Goal: Task Accomplishment & Management: Manage account settings

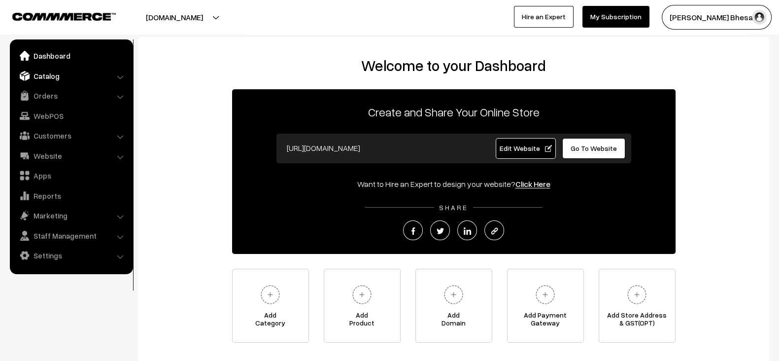
drag, startPoint x: 0, startPoint y: 0, endPoint x: 80, endPoint y: 79, distance: 112.5
click at [80, 79] on link "Catalog" at bounding box center [70, 76] width 117 height 18
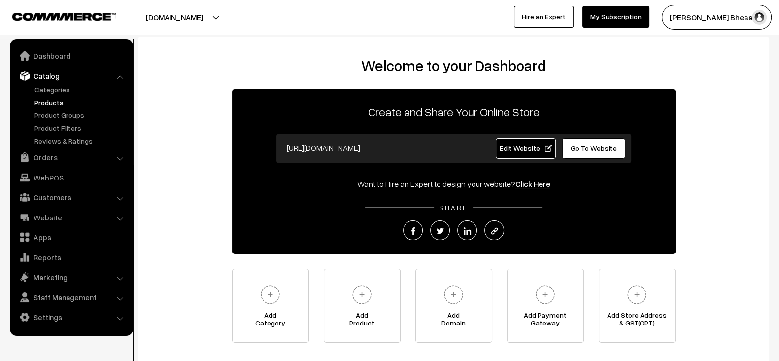
click at [58, 99] on link "Products" at bounding box center [81, 102] width 98 height 10
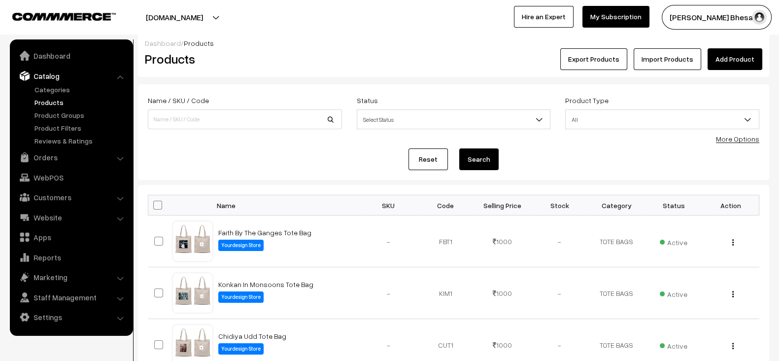
scroll to position [7, 0]
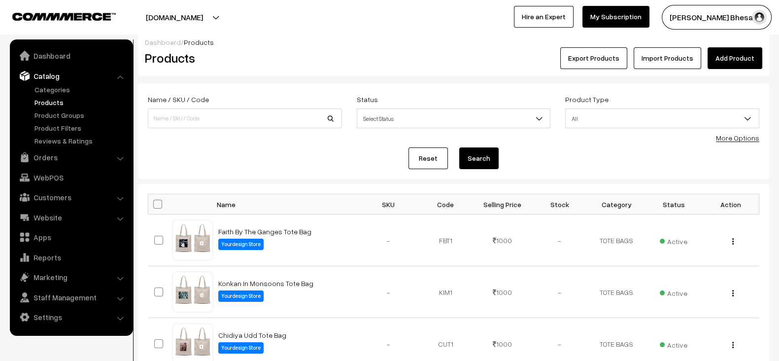
click at [226, 15] on button "[DOMAIN_NAME]" at bounding box center [174, 17] width 126 height 25
click at [228, 43] on link "Go to Website" at bounding box center [216, 48] width 79 height 22
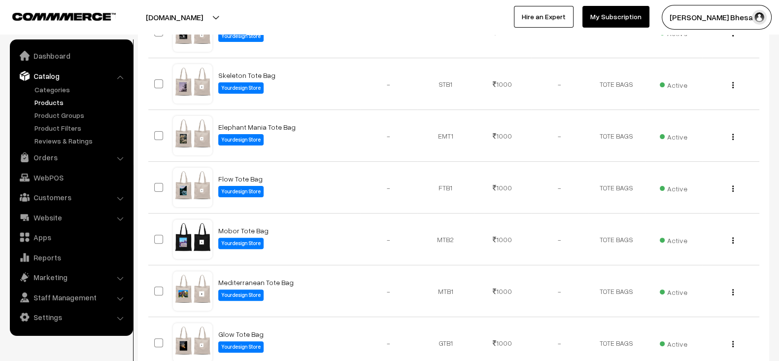
scroll to position [500, 0]
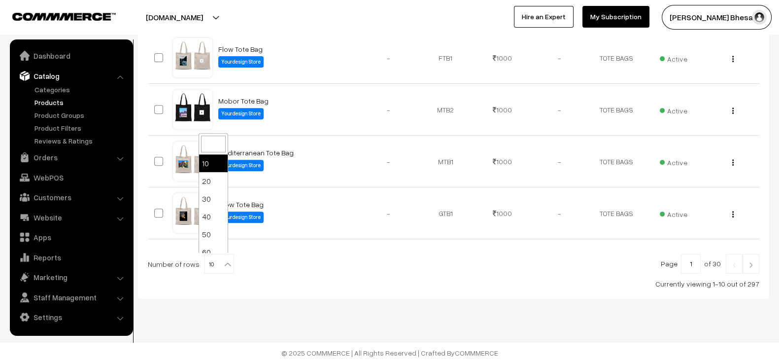
click at [215, 257] on span "10" at bounding box center [219, 264] width 29 height 20
select select "100"
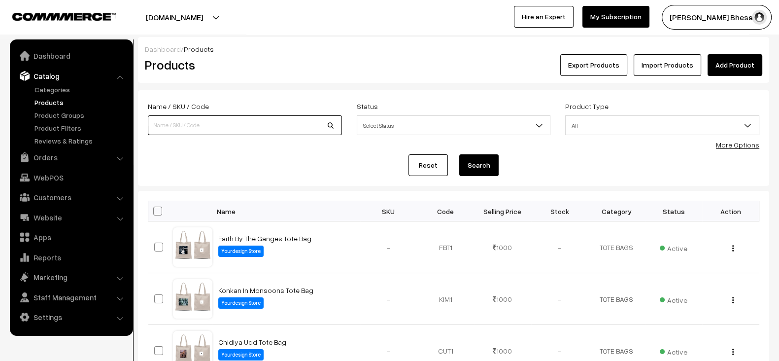
click at [261, 124] on input at bounding box center [245, 125] width 194 height 20
type input "hoodie"
click at [459, 154] on button "Search" at bounding box center [478, 165] width 39 height 22
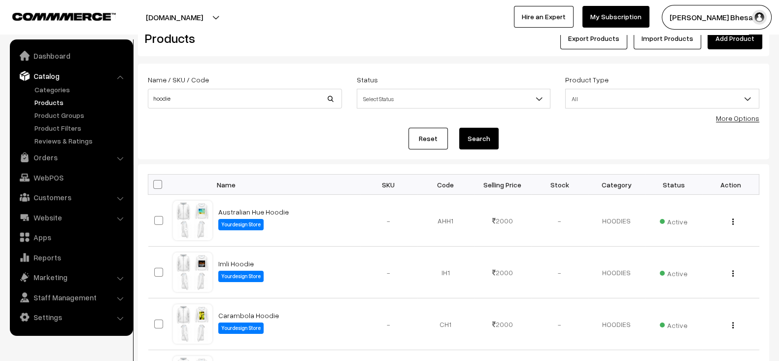
scroll to position [27, 0]
click at [293, 210] on td "Australian Hue Hoodie Yourdesign Store" at bounding box center [286, 221] width 148 height 52
copy td "Australian Hue Hoodie"
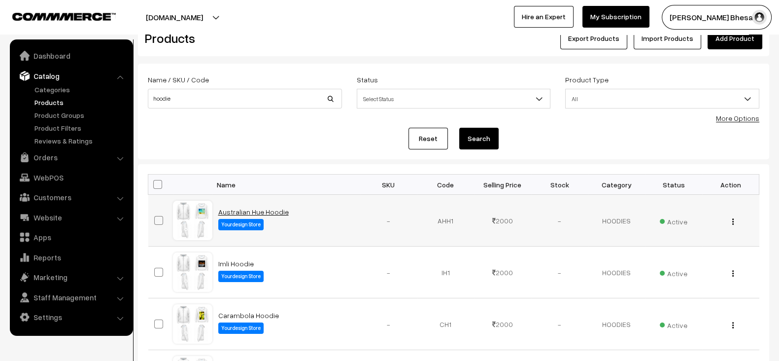
click at [262, 207] on link "Australian Hue Hoodie" at bounding box center [253, 211] width 70 height 8
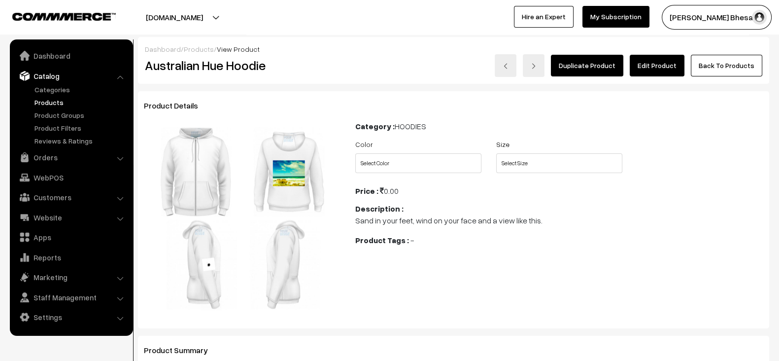
scroll to position [244, 0]
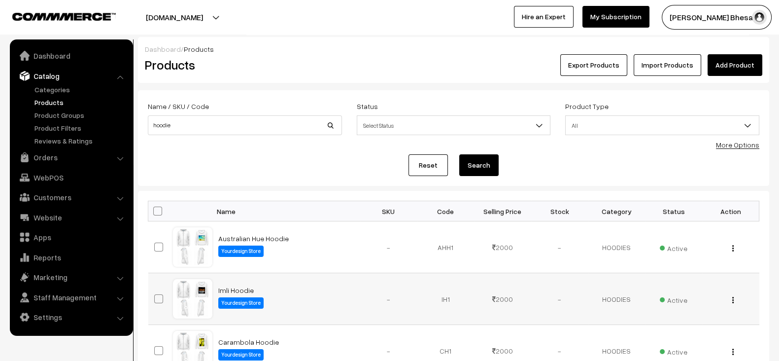
click at [296, 288] on td "Imli Hoodie Yourdesign Store" at bounding box center [286, 299] width 148 height 52
copy td "Imli Hoodie"
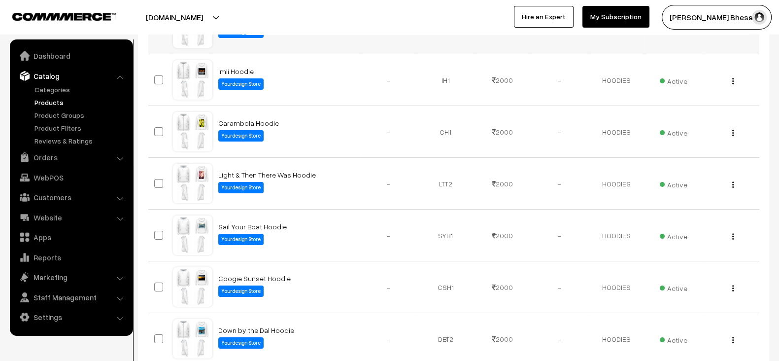
scroll to position [218, 0]
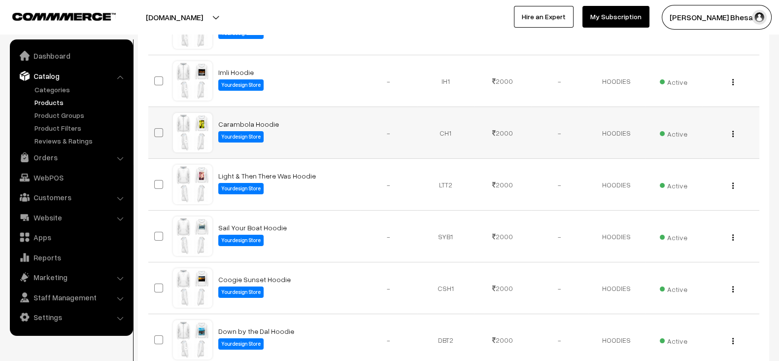
click at [287, 124] on td "Carambola Hoodie Yourdesign Store" at bounding box center [286, 133] width 148 height 52
copy td "Carambola Hoodie"
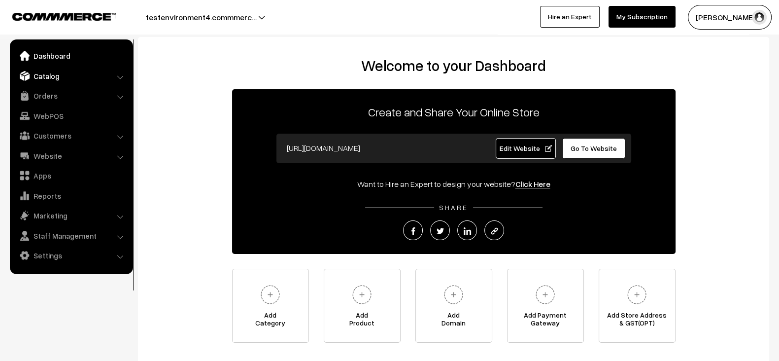
click at [54, 79] on link "Catalog" at bounding box center [70, 76] width 117 height 18
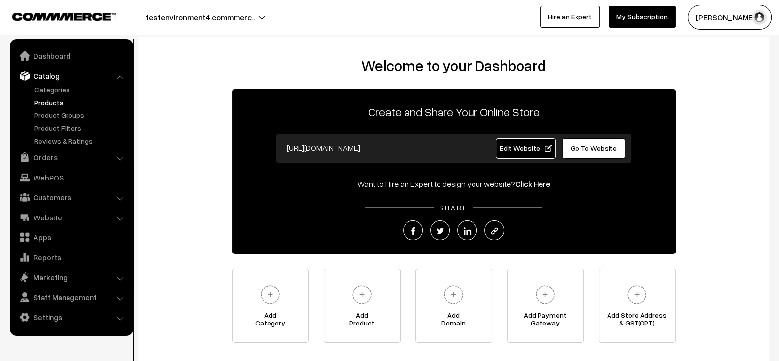
click at [54, 104] on link "Products" at bounding box center [81, 102] width 98 height 10
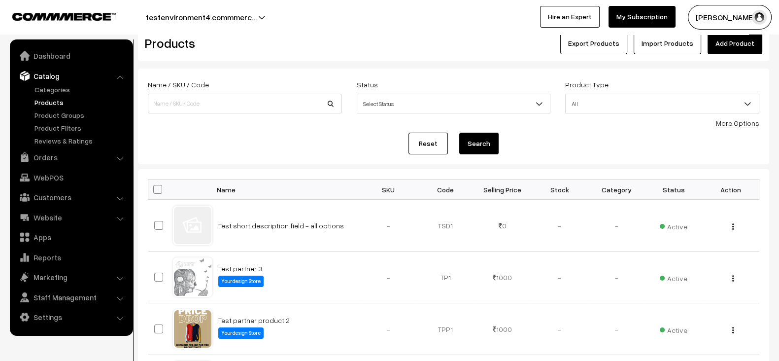
scroll to position [28, 0]
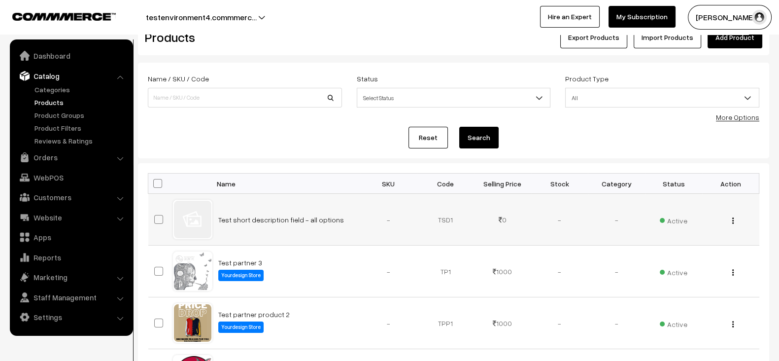
click at [732, 221] on img "button" at bounding box center [732, 220] width 1 height 6
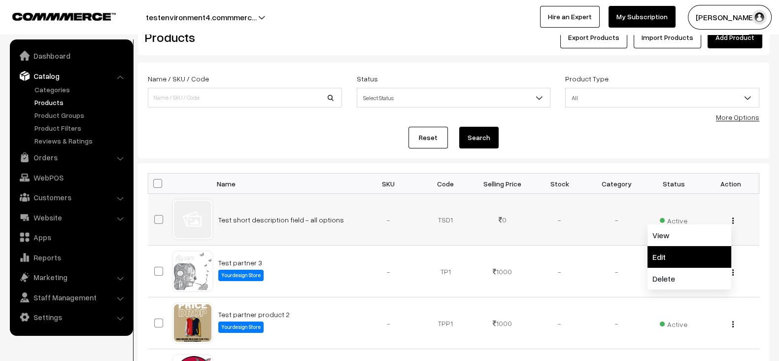
click at [665, 257] on link "Edit" at bounding box center [689, 257] width 84 height 22
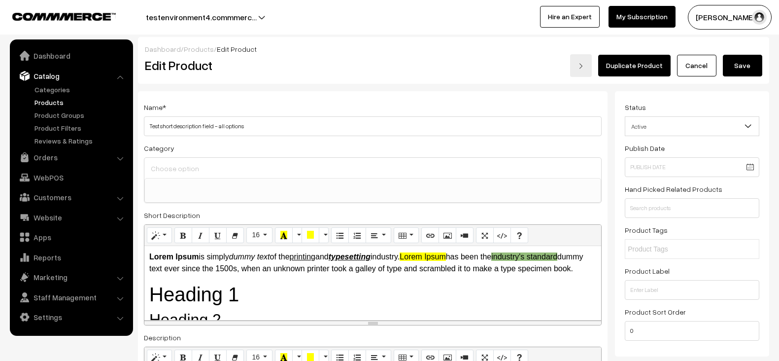
select select
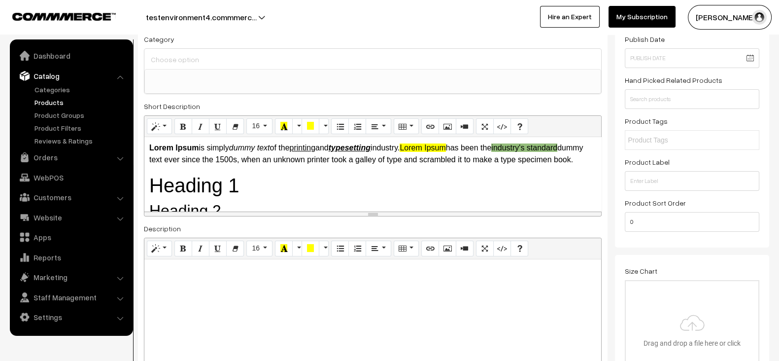
scroll to position [113, 0]
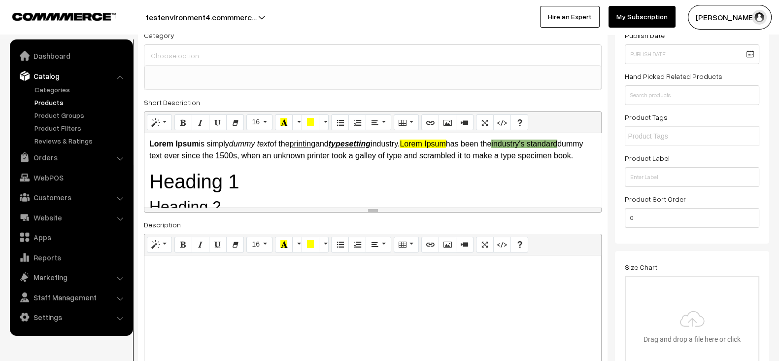
click at [368, 191] on h1 "Heading 1" at bounding box center [372, 181] width 447 height 24
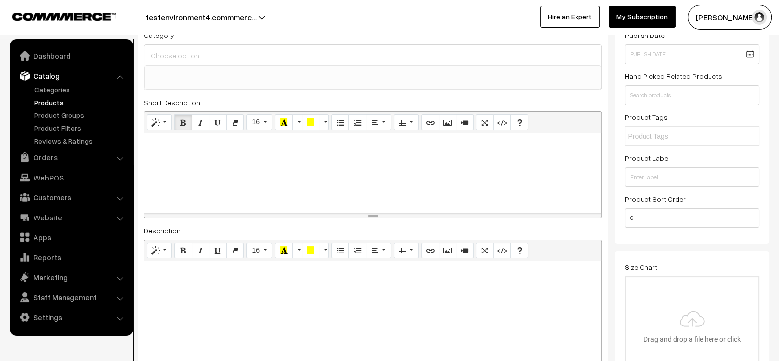
drag, startPoint x: 372, startPoint y: 208, endPoint x: 372, endPoint y: 215, distance: 6.9
click at [372, 215] on div "resize" at bounding box center [372, 215] width 457 height 4
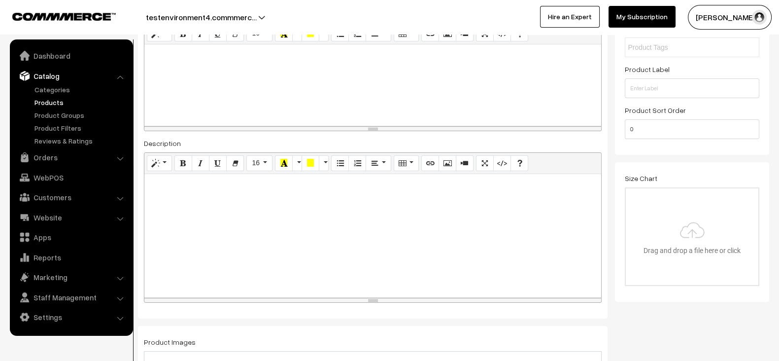
scroll to position [198, 0]
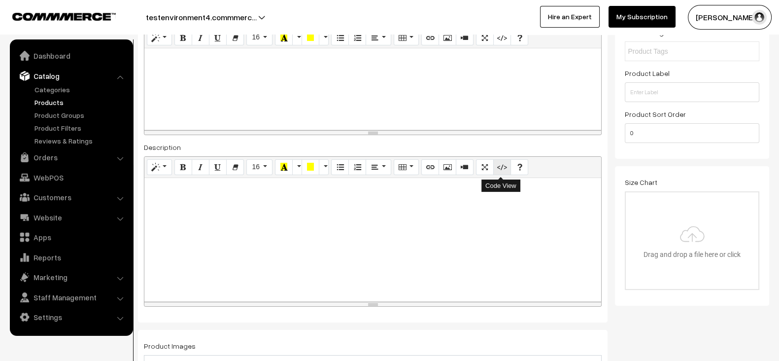
click at [499, 163] on icon "Code View" at bounding box center [502, 167] width 7 height 8
type textarea "<p><br></p>"
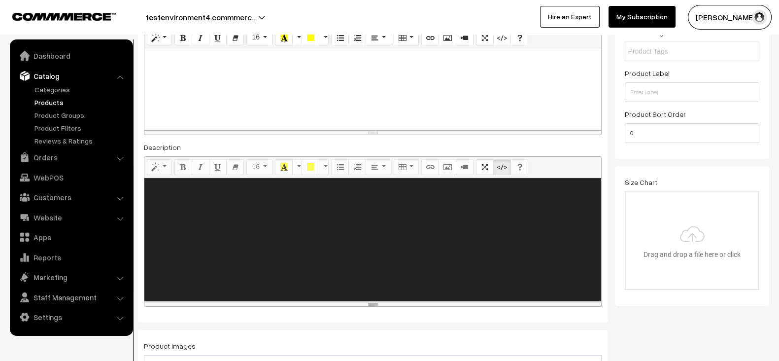
paste textarea "<style> .accordion { background-color: #eee; color: #444; cursor: pointer; padd…"
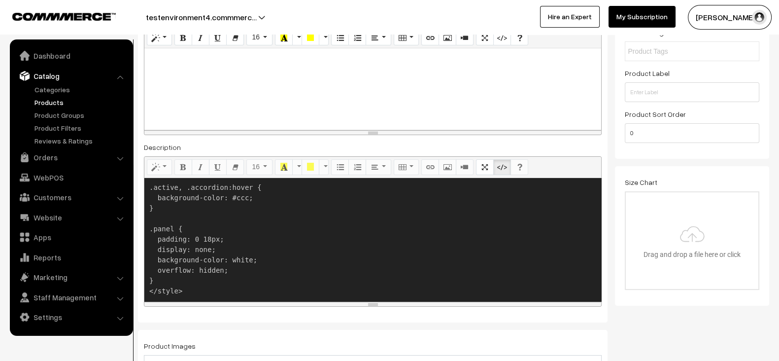
scroll to position [170, 0]
paste textarea "<h2>Accordion</h2> <button class="accordion">Section 1</button> <div class="pan…"
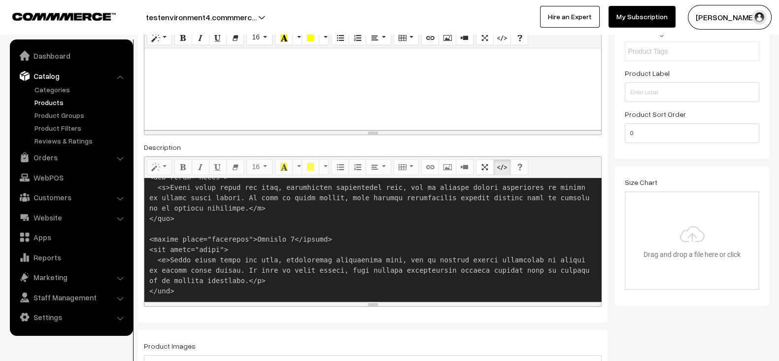
scroll to position [418, 0]
paste textarea "<script> var acc = document.getElementsByClassName("accordion"); var i; for (i …"
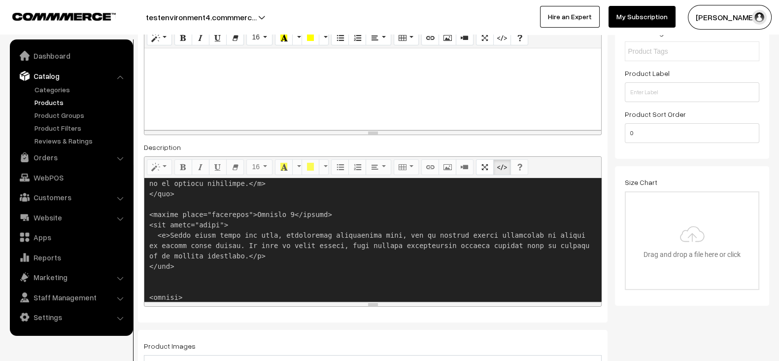
scroll to position [573, 0]
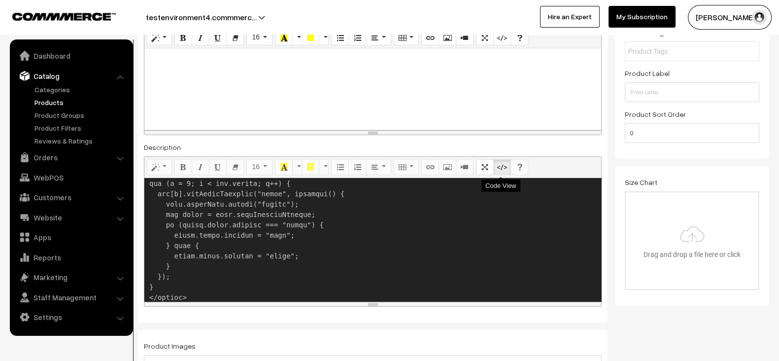
type textarea "<style> .accordion { background-color: #eee; color: #444; cursor: pointer; padd…"
click at [499, 168] on icon "Code View" at bounding box center [502, 167] width 7 height 8
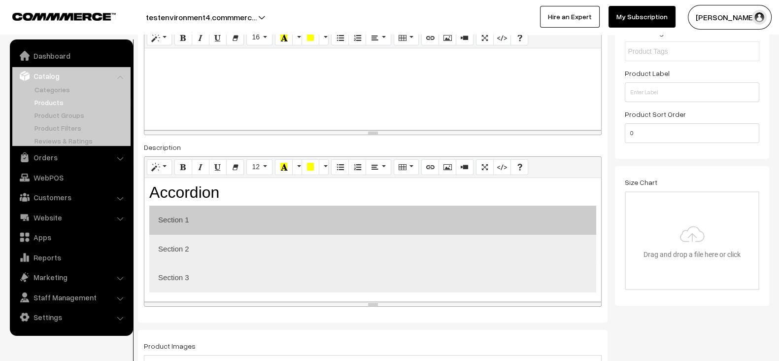
click at [185, 225] on button "Section 1" at bounding box center [372, 219] width 447 height 29
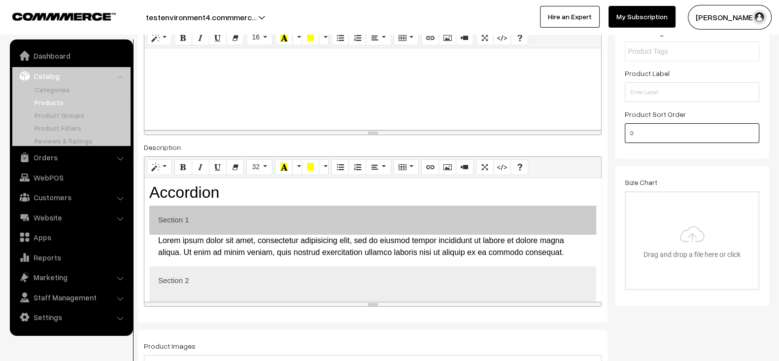
scroll to position [225, 0]
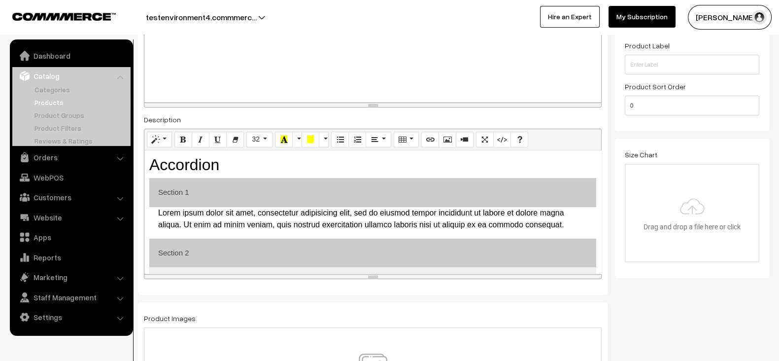
click at [318, 254] on button "Section 2" at bounding box center [372, 252] width 447 height 29
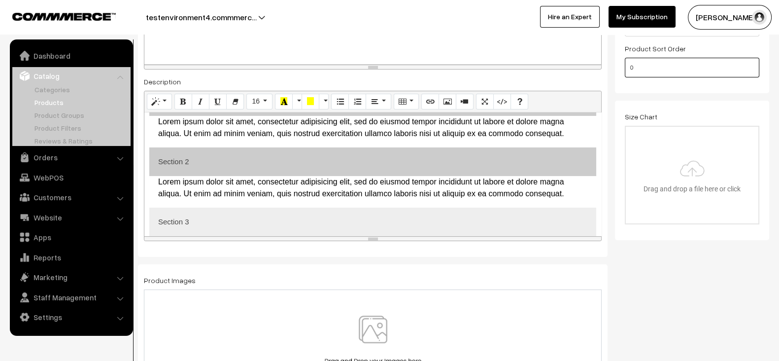
scroll to position [59, 0]
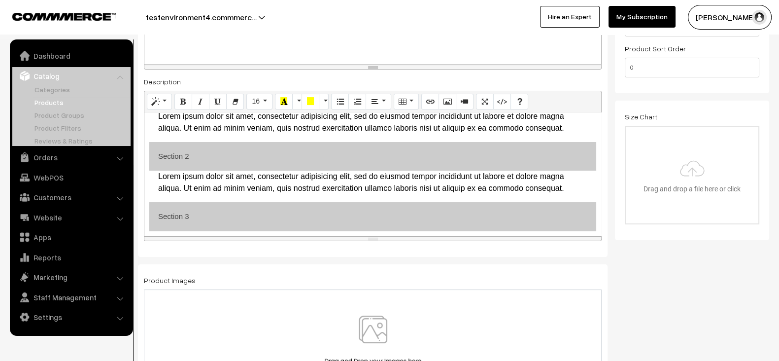
click at [345, 210] on button "Section 3" at bounding box center [372, 216] width 447 height 29
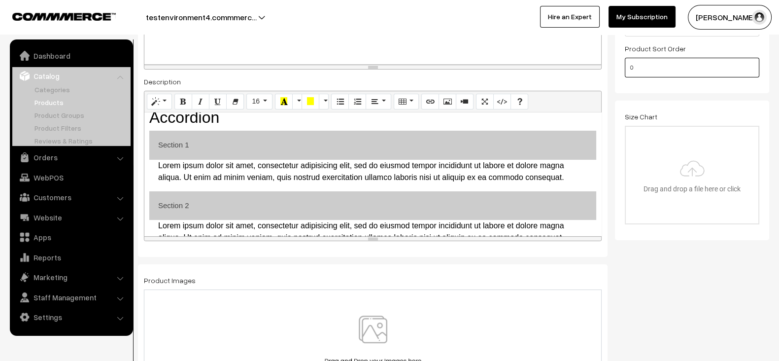
scroll to position [10, 0]
click at [339, 203] on button "Section 2" at bounding box center [372, 205] width 447 height 29
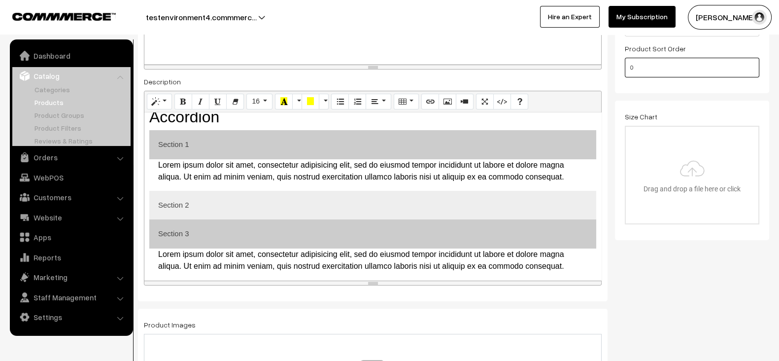
scroll to position [0, 0]
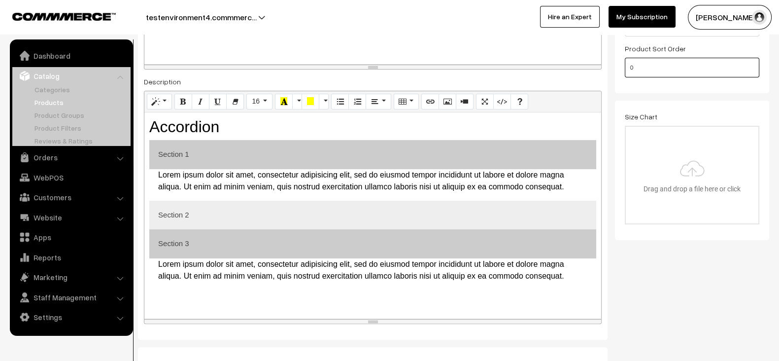
drag, startPoint x: 371, startPoint y: 235, endPoint x: 382, endPoint y: 319, distance: 84.5
click at [382, 319] on div "resize" at bounding box center [372, 321] width 457 height 4
drag, startPoint x: 650, startPoint y: 68, endPoint x: 626, endPoint y: 67, distance: 24.7
click at [626, 67] on input "0" at bounding box center [692, 68] width 134 height 20
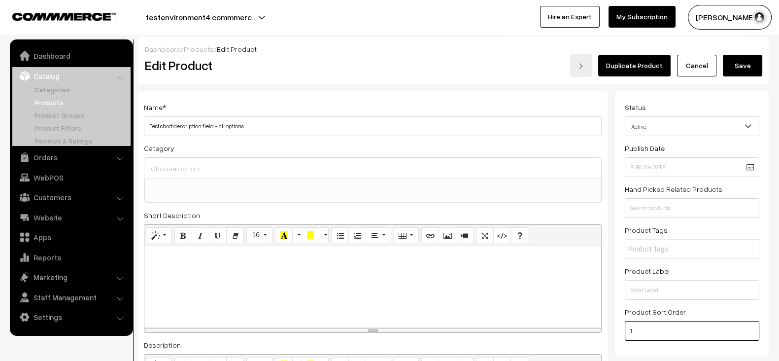
type input "1"
click at [757, 72] on button "Save" at bounding box center [742, 66] width 39 height 22
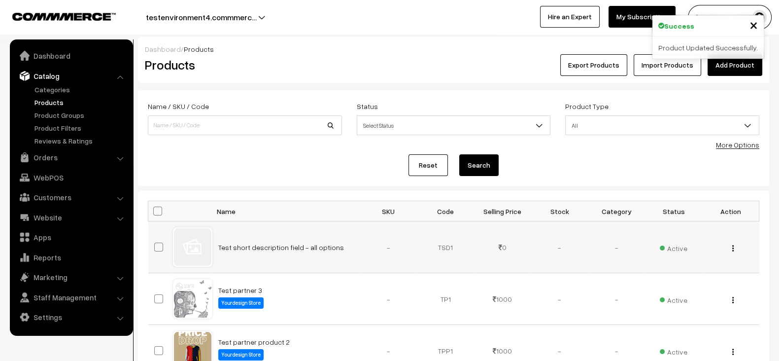
click at [734, 248] on div "View Edit Delete" at bounding box center [730, 247] width 45 height 10
click at [733, 248] on img "button" at bounding box center [732, 248] width 1 height 6
click at [670, 277] on link "Edit" at bounding box center [689, 284] width 84 height 22
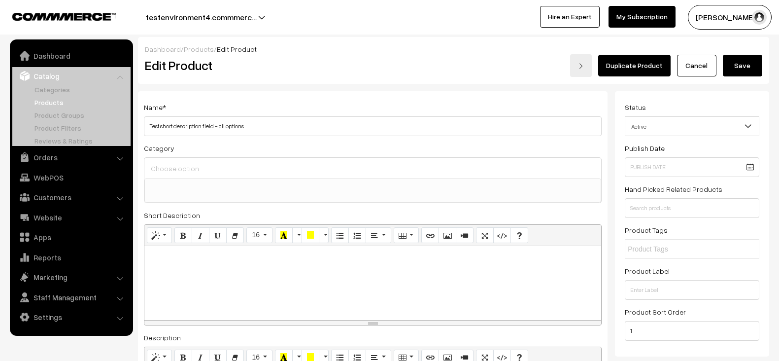
select select
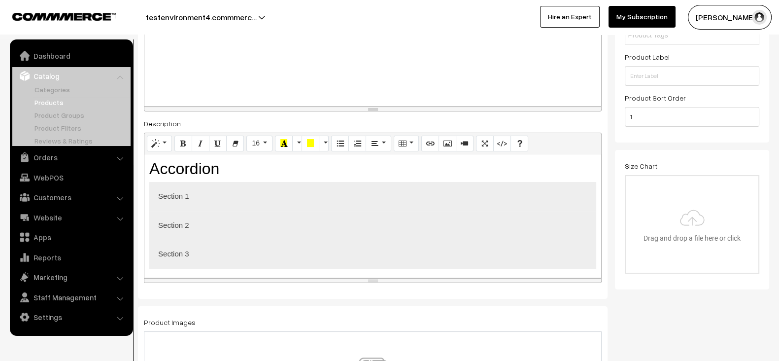
scroll to position [214, 0]
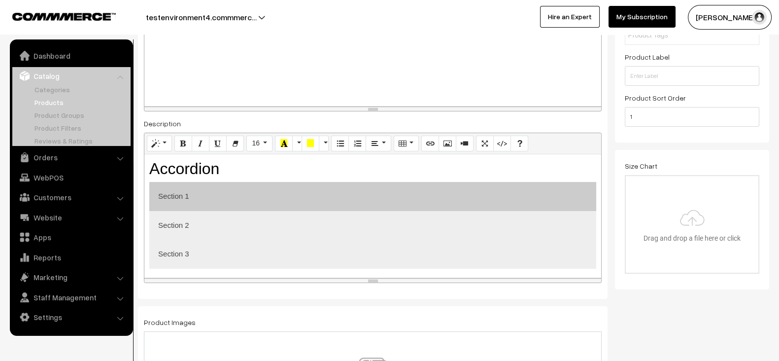
click at [307, 182] on button "Section 1" at bounding box center [372, 196] width 447 height 29
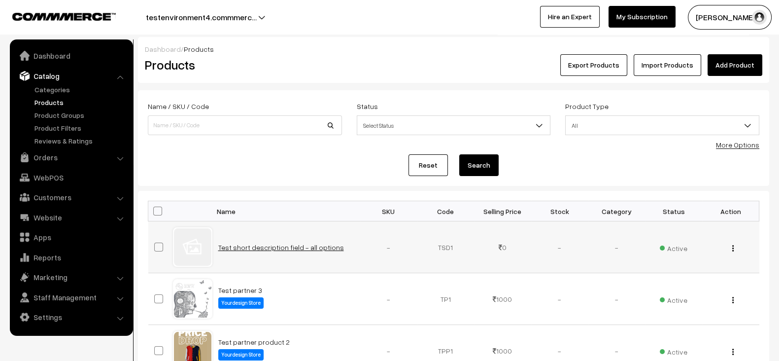
click at [305, 244] on link "Test short description field - all options" at bounding box center [281, 247] width 126 height 8
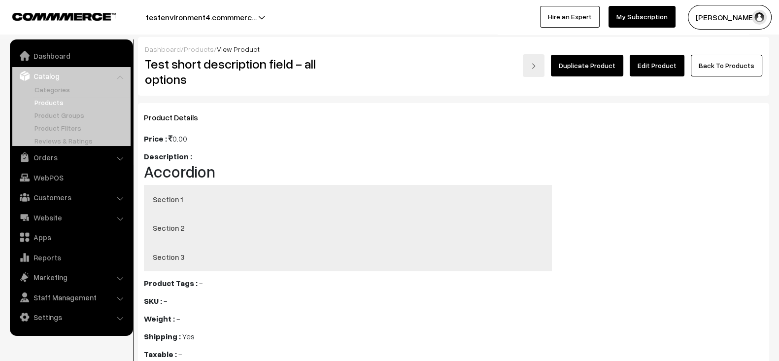
click at [656, 66] on link "Edit Product" at bounding box center [657, 66] width 55 height 22
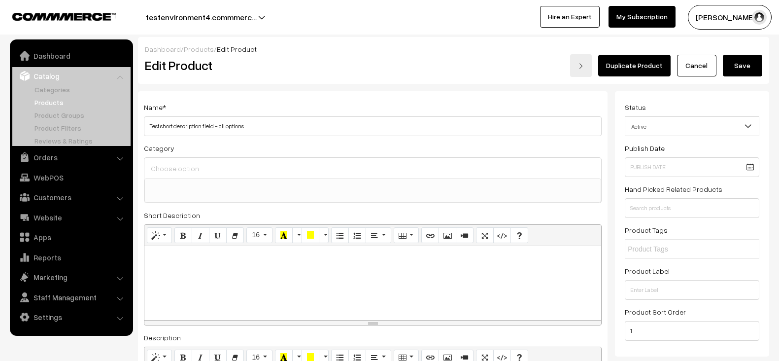
select select
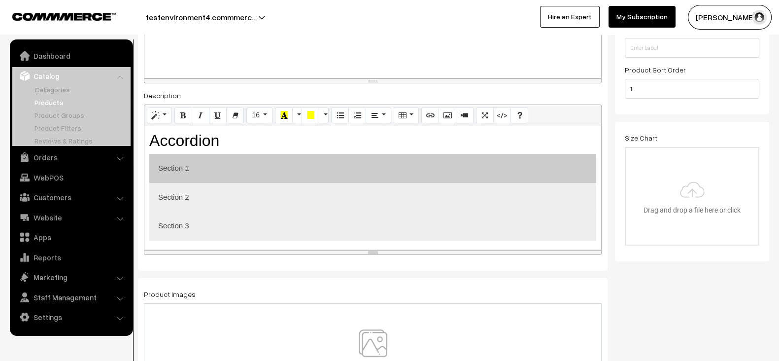
click at [256, 168] on button "Section 1" at bounding box center [372, 168] width 447 height 29
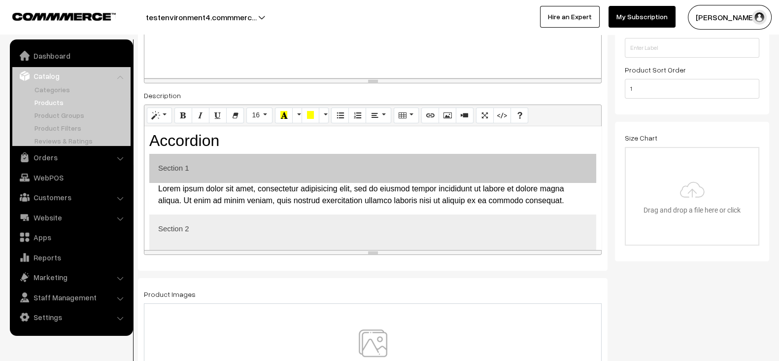
scroll to position [269, 0]
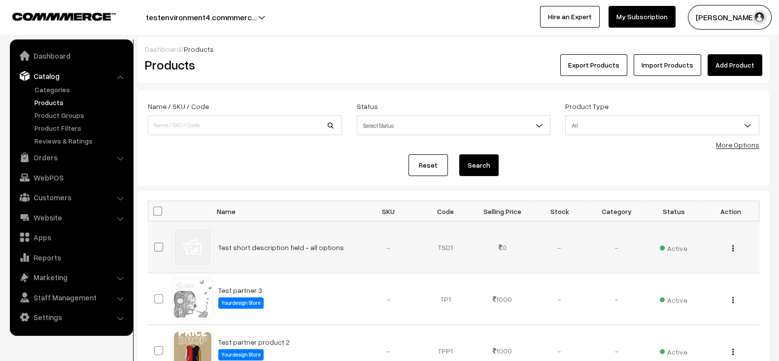
click at [299, 250] on td "Test short description field - all options" at bounding box center [286, 247] width 148 height 52
click at [303, 243] on link "Test short description field - all options" at bounding box center [281, 247] width 126 height 8
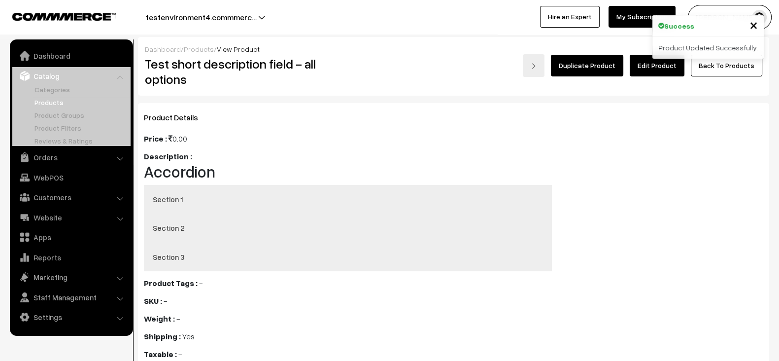
click at [654, 65] on link "Edit Product" at bounding box center [657, 66] width 55 height 22
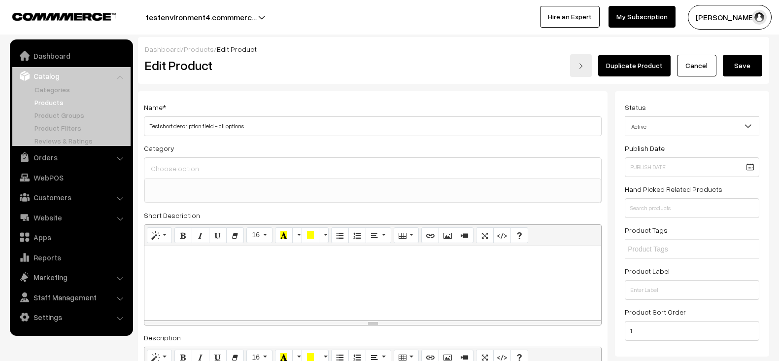
select select
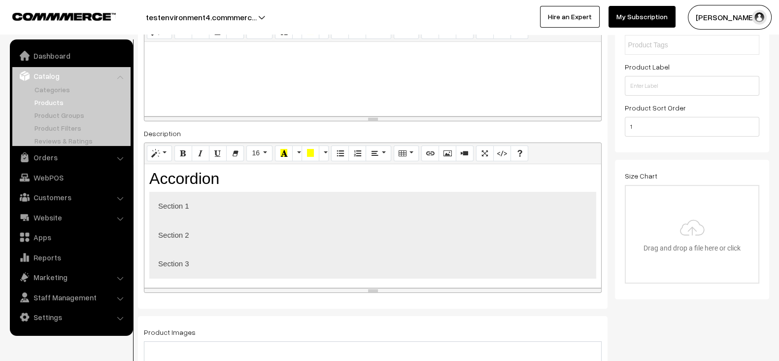
scroll to position [205, 0]
click at [253, 16] on button "testenvironment4.commmerc…" at bounding box center [201, 17] width 180 height 25
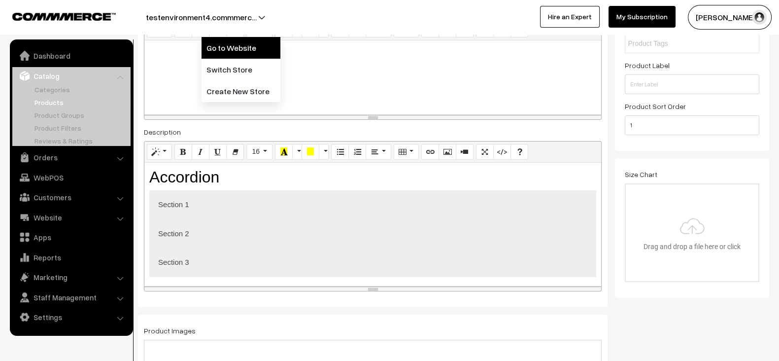
click at [219, 45] on link "Go to Website" at bounding box center [241, 48] width 79 height 22
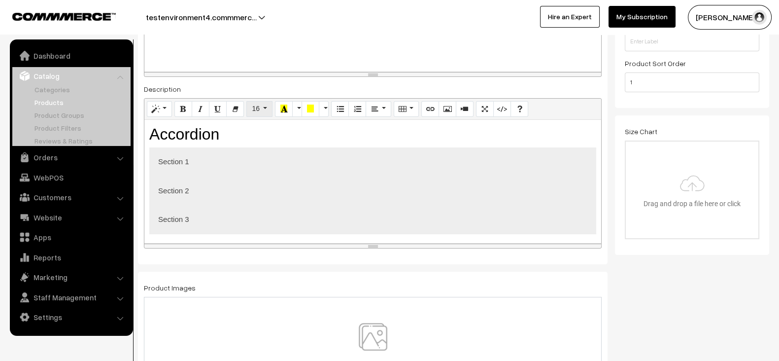
scroll to position [247, 0]
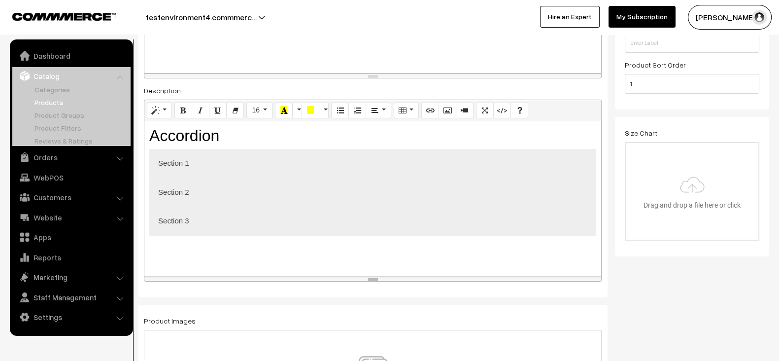
drag, startPoint x: 367, startPoint y: 244, endPoint x: 365, endPoint y: 275, distance: 31.1
click at [365, 276] on div "resize" at bounding box center [372, 278] width 457 height 4
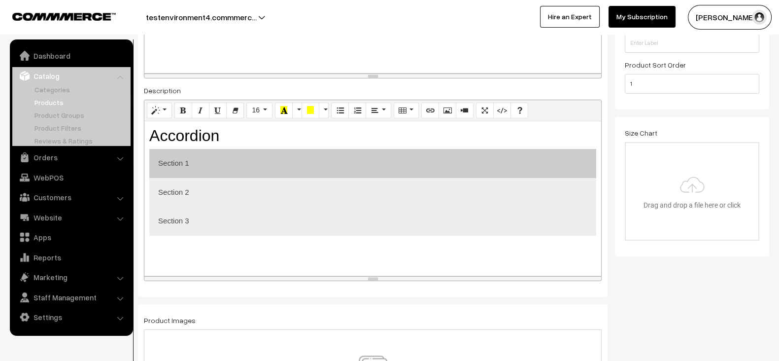
click at [315, 171] on button "Section 1" at bounding box center [372, 163] width 447 height 29
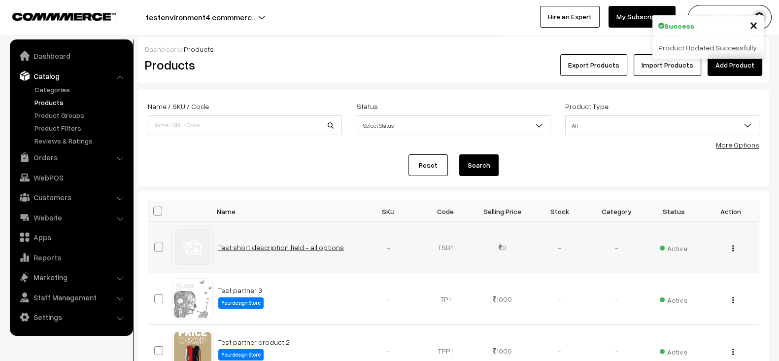
click at [307, 249] on link "Test short description field - all options" at bounding box center [281, 247] width 126 height 8
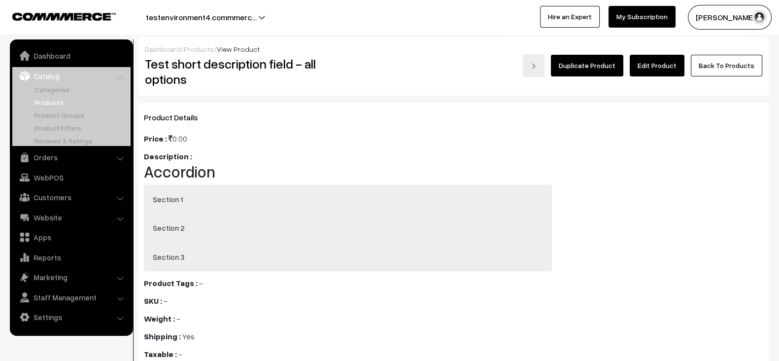
click at [657, 70] on link "Edit Product" at bounding box center [657, 66] width 55 height 22
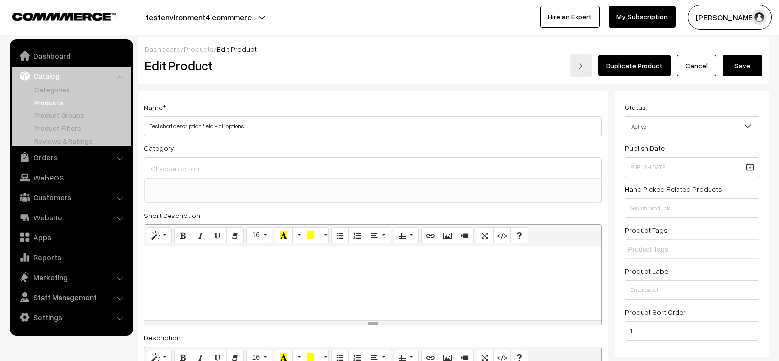
select select
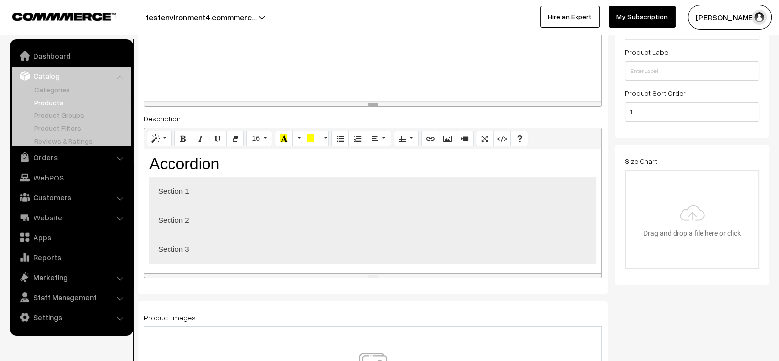
scroll to position [204, 0]
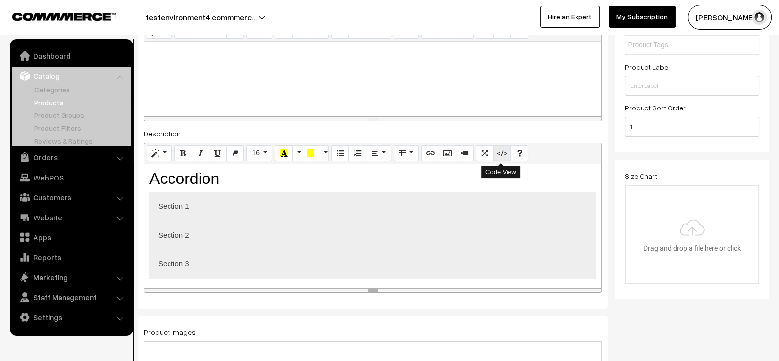
click at [501, 155] on icon "Code View" at bounding box center [502, 153] width 7 height 8
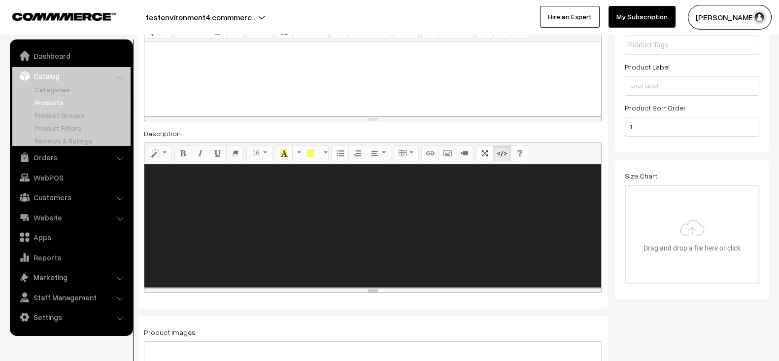
type textarea "<style> .accordion { background-color: #eee; color: #444; cursor: pointer; padd…"
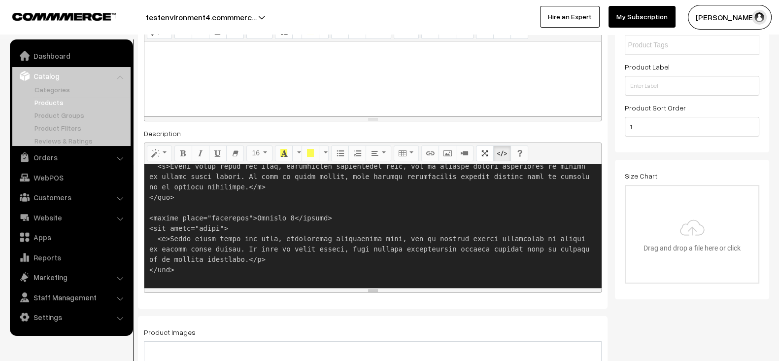
scroll to position [399, 0]
click at [499, 154] on icon "Code View" at bounding box center [502, 153] width 7 height 8
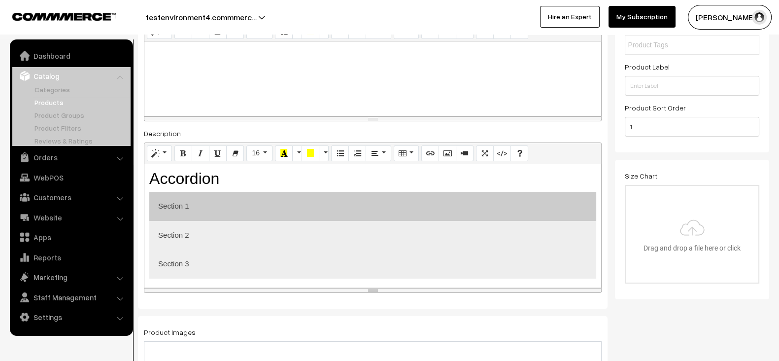
click at [326, 215] on button "Section 1" at bounding box center [372, 206] width 447 height 29
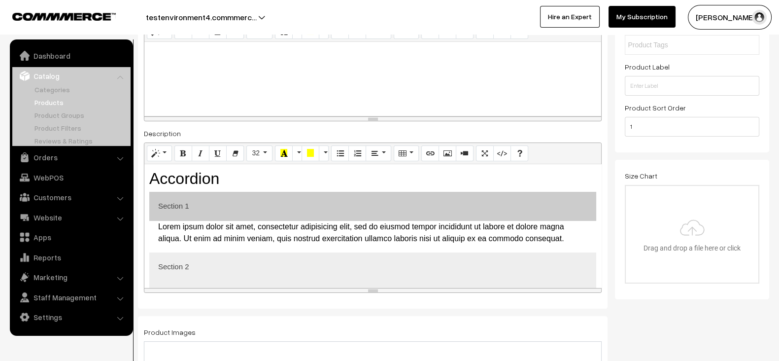
scroll to position [232, 0]
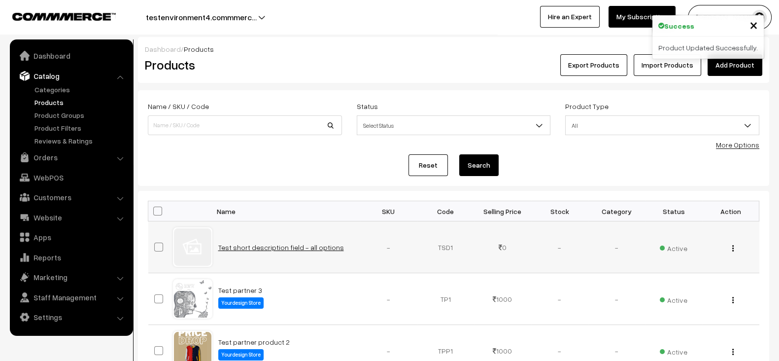
click at [302, 250] on link "Test short description field - all options" at bounding box center [281, 247] width 126 height 8
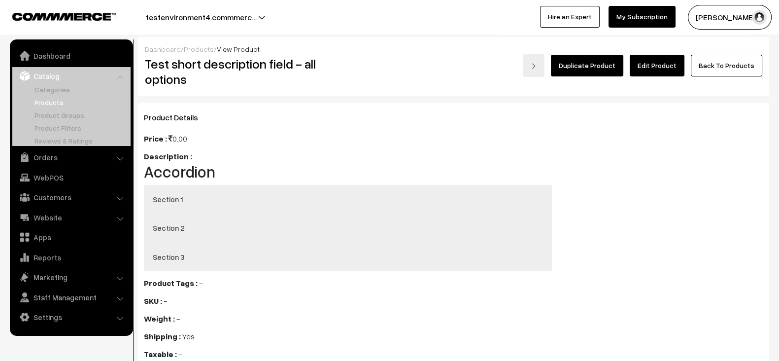
click at [657, 71] on link "Edit Product" at bounding box center [657, 66] width 55 height 22
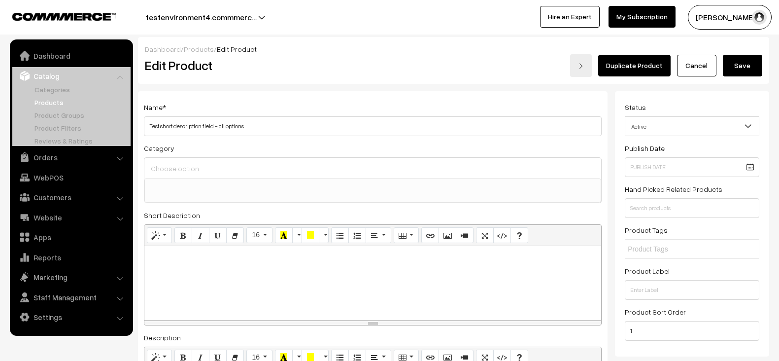
select select
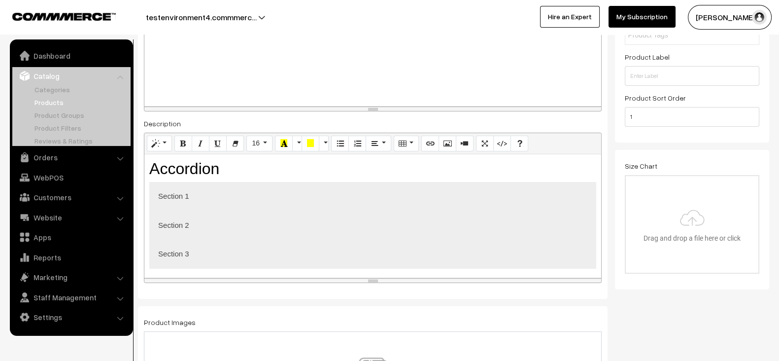
scroll to position [214, 0]
click at [460, 164] on h2 "Accordion" at bounding box center [372, 168] width 447 height 19
click at [503, 139] on icon "Code View" at bounding box center [502, 143] width 7 height 8
type textarea "<style> .accordion { background-color: #eee; color: #444; cursor: pointer; padd…"
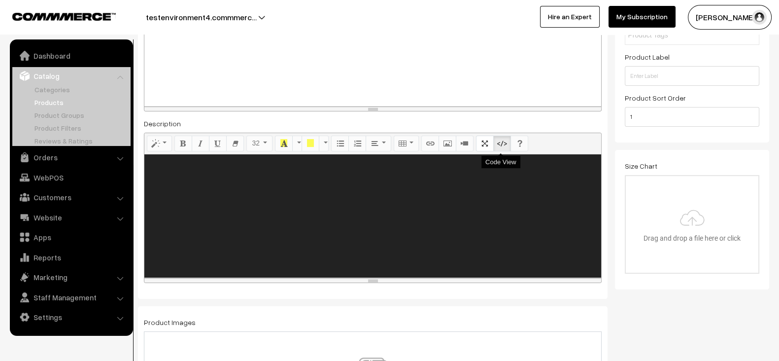
scroll to position [0, 0]
drag, startPoint x: 589, startPoint y: 121, endPoint x: 504, endPoint y: 143, distance: 87.1
click at [504, 143] on div "Description Normal Quote Code Header 1 Header 2 Header 3 Header 4 Header 5 Head…" at bounding box center [373, 200] width 458 height 166
click at [504, 143] on button "Code View" at bounding box center [502, 143] width 18 height 16
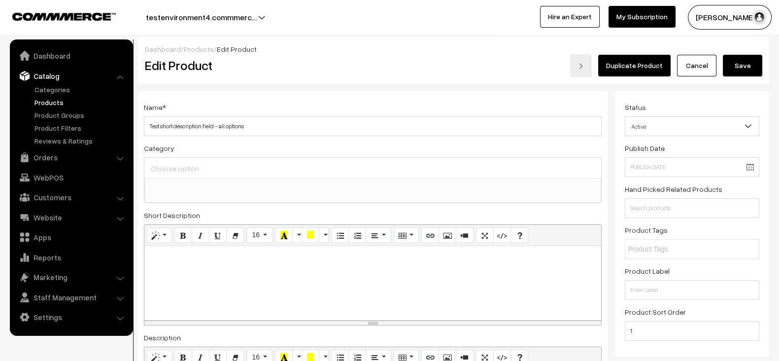
click at [751, 67] on button "Save" at bounding box center [742, 66] width 39 height 22
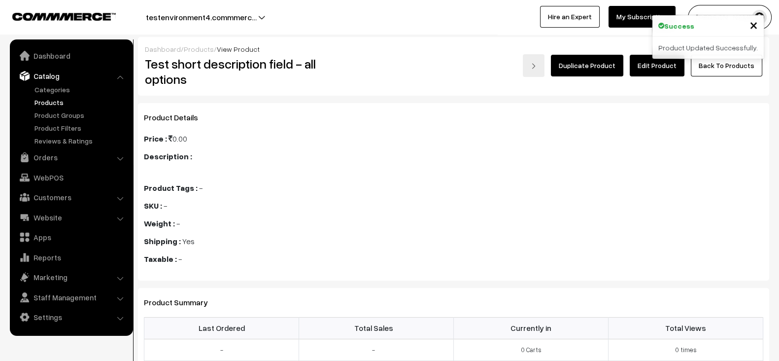
click at [668, 72] on link "Edit Product" at bounding box center [657, 66] width 55 height 22
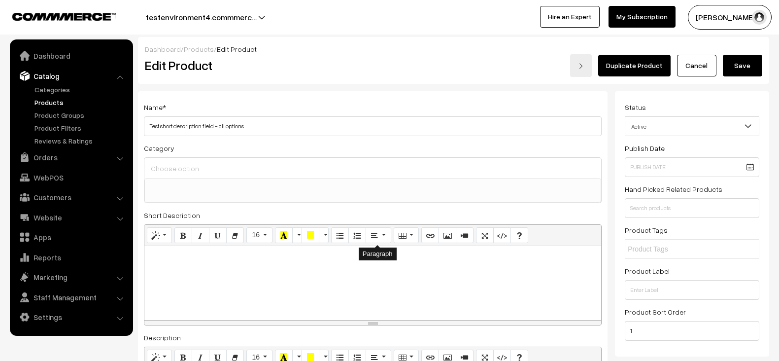
select select
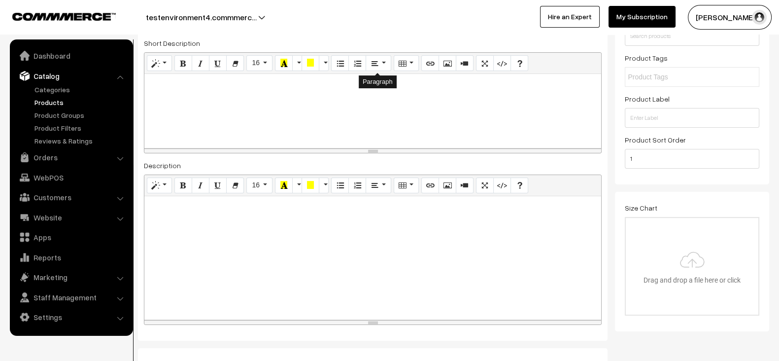
scroll to position [173, 0]
click at [502, 186] on icon "Code View" at bounding box center [502, 183] width 7 height 8
type textarea "<p><br></p>"
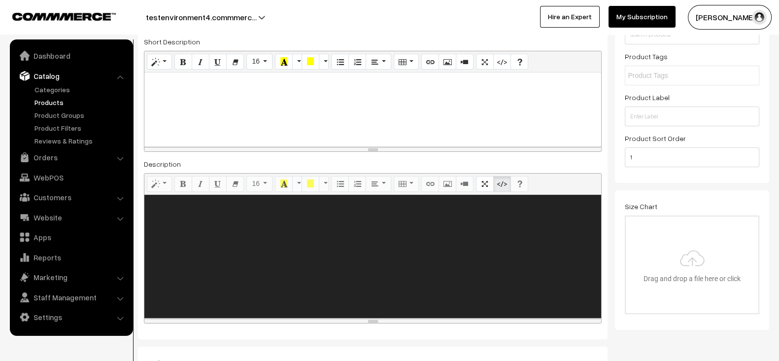
paste textarea "<style> .accordion { background-color: #eee; color: #444; cursor: pointer; padd…"
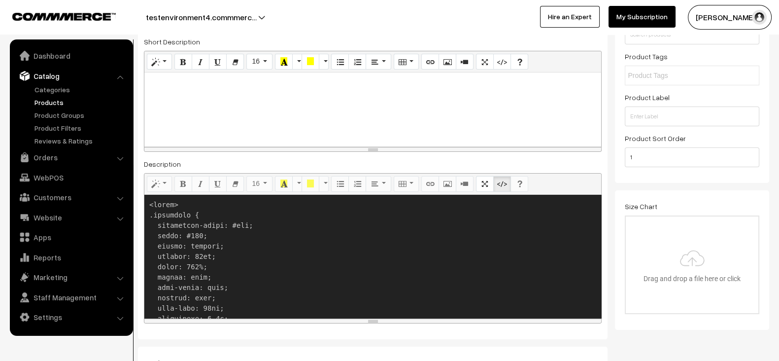
scroll to position [573, 0]
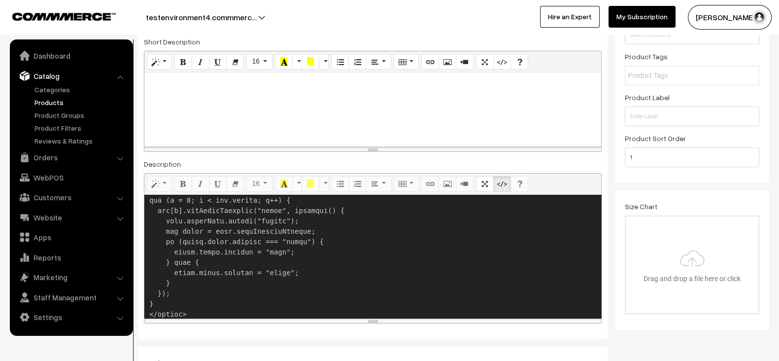
drag, startPoint x: 369, startPoint y: 316, endPoint x: 390, endPoint y: 386, distance: 73.1
click at [390, 187] on html "Thank you for showing interest. Our team will call you shortly. Close testenvir…" at bounding box center [389, 7] width 779 height 361
drag, startPoint x: 371, startPoint y: 317, endPoint x: 374, endPoint y: 345, distance: 28.2
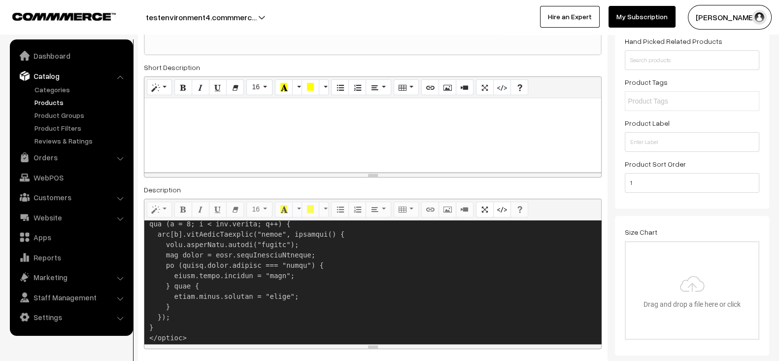
scroll to position [579, 0]
type textarea "<style> .accordion { background-color: #eee; color: #444; cursor: pointer; padd…"
click at [503, 210] on icon "Code View" at bounding box center [502, 209] width 7 height 8
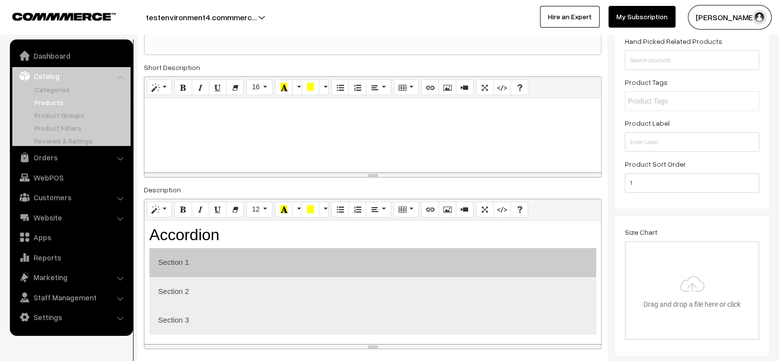
click at [446, 261] on button "Section 1" at bounding box center [372, 262] width 447 height 29
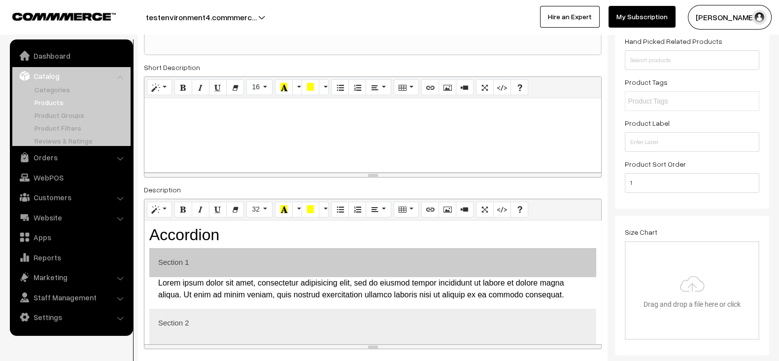
scroll to position [175, 0]
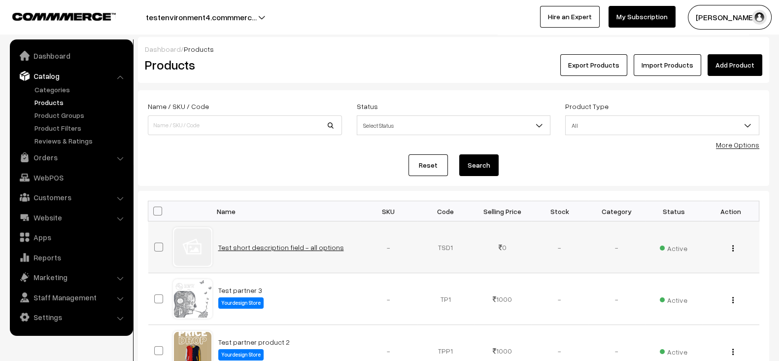
click at [301, 245] on link "Test short description field - all options" at bounding box center [281, 247] width 126 height 8
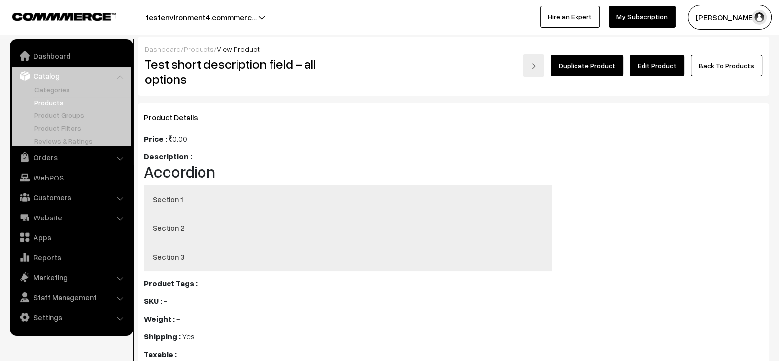
click at [661, 74] on link "Edit Product" at bounding box center [657, 66] width 55 height 22
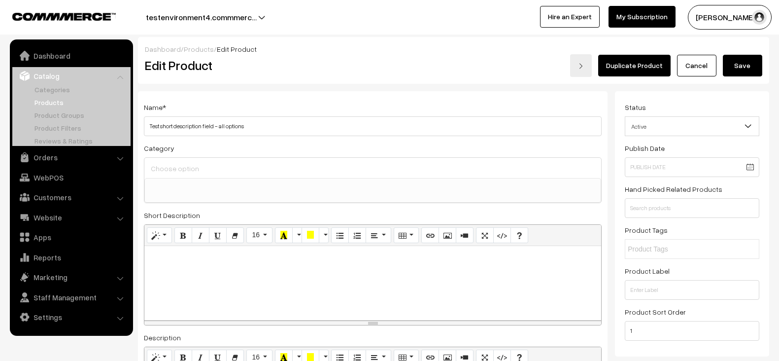
select select
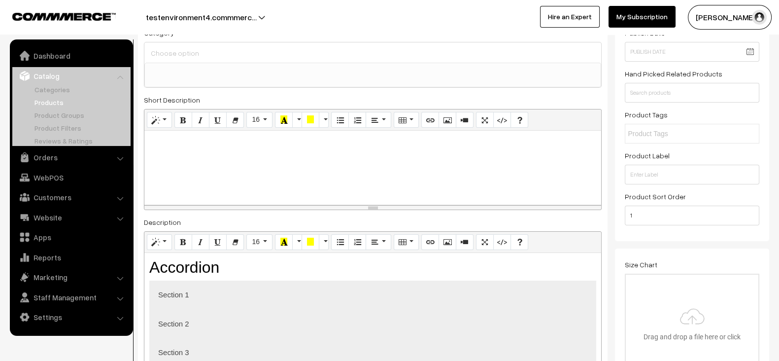
scroll to position [115, 0]
click at [500, 240] on icon "Code View" at bounding box center [502, 241] width 7 height 8
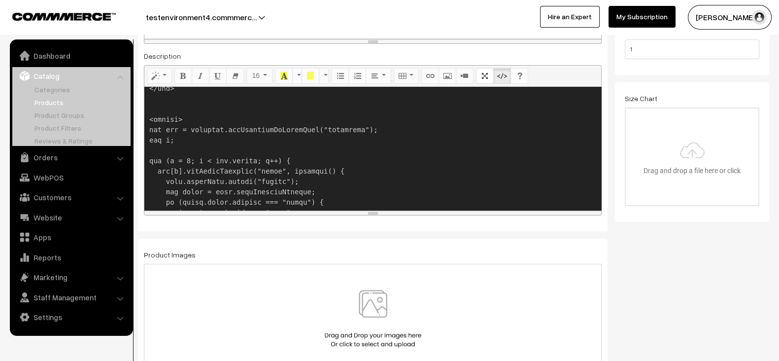
scroll to position [504, 0]
click at [170, 106] on textarea at bounding box center [372, 148] width 457 height 123
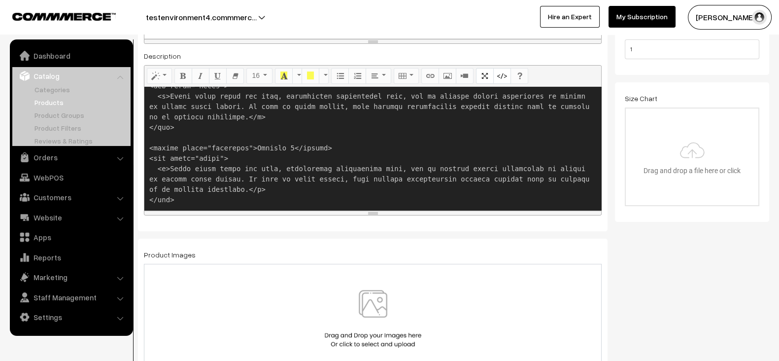
scroll to position [408, 0]
click at [500, 72] on icon "Code View" at bounding box center [502, 75] width 7 height 8
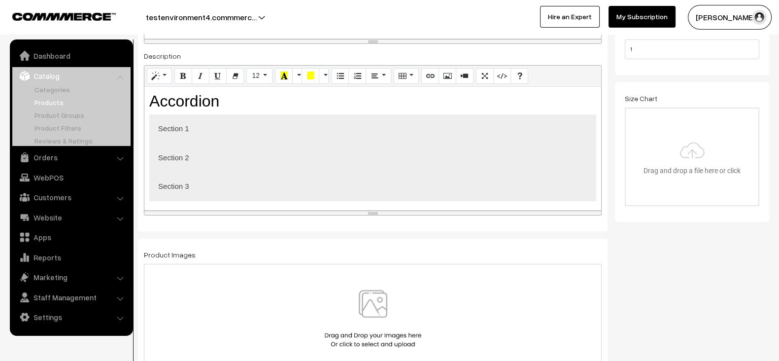
click at [617, 176] on div "Size Chart Drag and drop a file here or click Ooops, something wrong appended. …" at bounding box center [692, 151] width 154 height 139
click at [499, 72] on icon "Code View" at bounding box center [502, 75] width 7 height 8
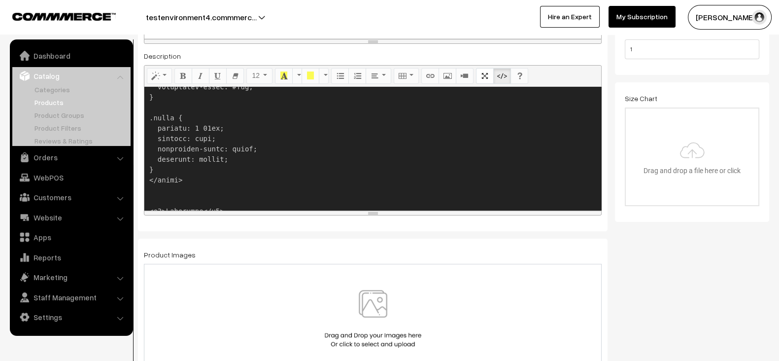
scroll to position [175, 0]
click at [290, 171] on textarea at bounding box center [372, 148] width 457 height 123
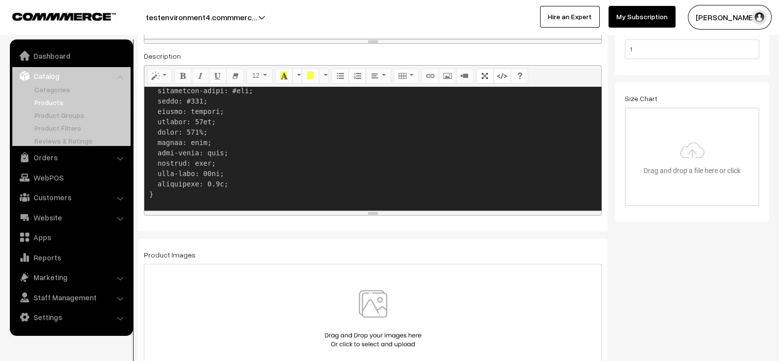
scroll to position [6, 0]
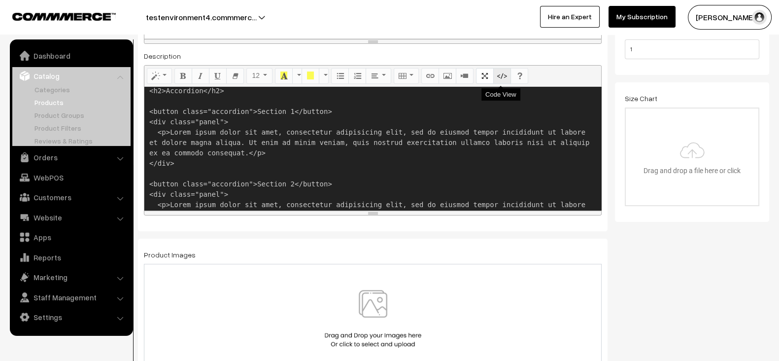
type textarea "<h2>Accordion</h2> <button class="accordion">Section 1</button> <div class="pan…"
click at [500, 75] on icon "Code View" at bounding box center [502, 75] width 7 height 8
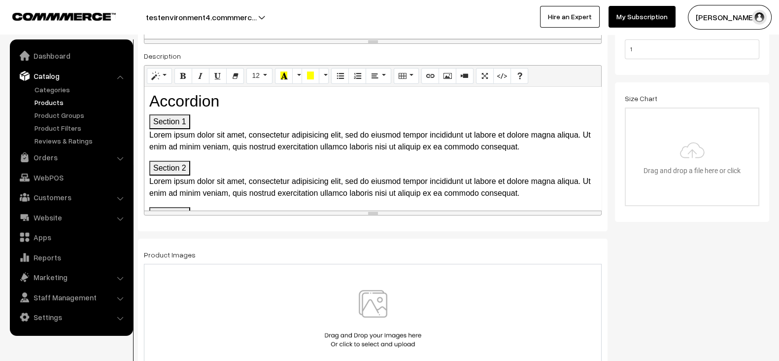
click at [177, 121] on button "Section 1" at bounding box center [169, 121] width 41 height 15
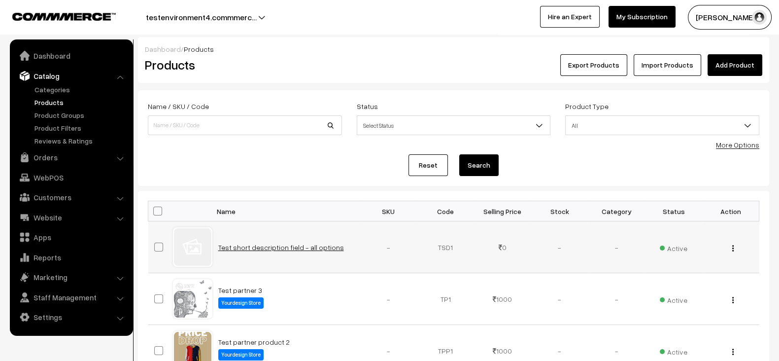
click at [296, 248] on link "Test short description field - all options" at bounding box center [281, 247] width 126 height 8
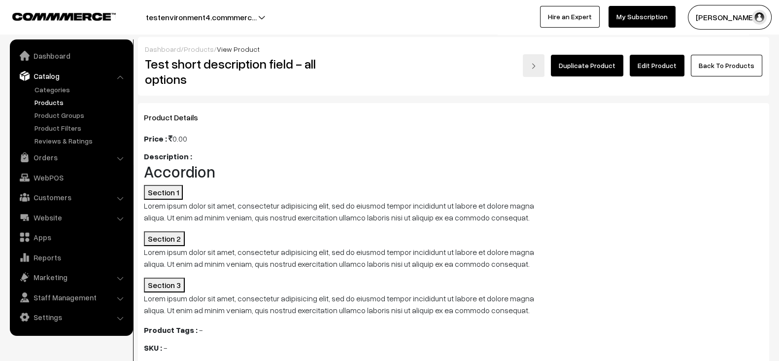
click at [658, 70] on link "Edit Product" at bounding box center [657, 66] width 55 height 22
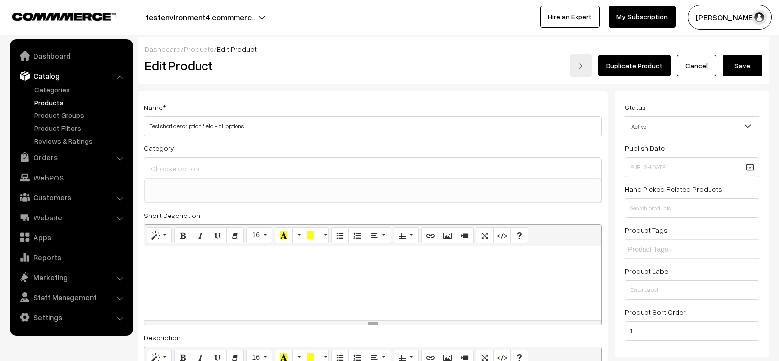
select select
click at [503, 239] on button "Code View" at bounding box center [502, 235] width 18 height 16
type textarea "<p><br></p>"
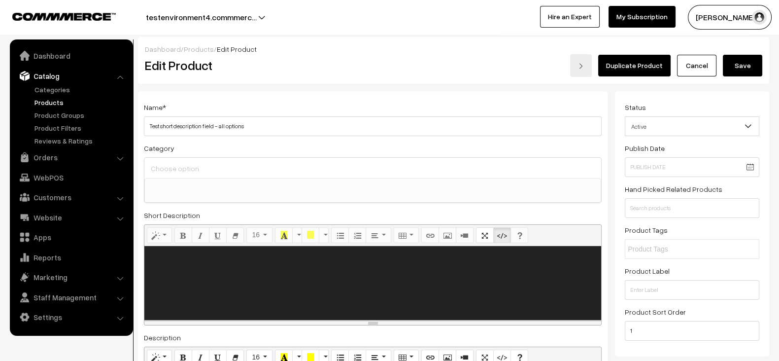
paste textarea "<style> .accordion { background-color: #eee; color: #444; cursor: pointer; padd…"
type textarea "<style> .accordion { background-color: #eee; color: #444; cursor: pointer; padd…"
paste textarea "<style> .accordion { background-color: #eee; color: #444; cursor: pointer; padd…"
type textarea "<style> .accordion { background-color: #eee; color: #444; cursor: pointer; padd…"
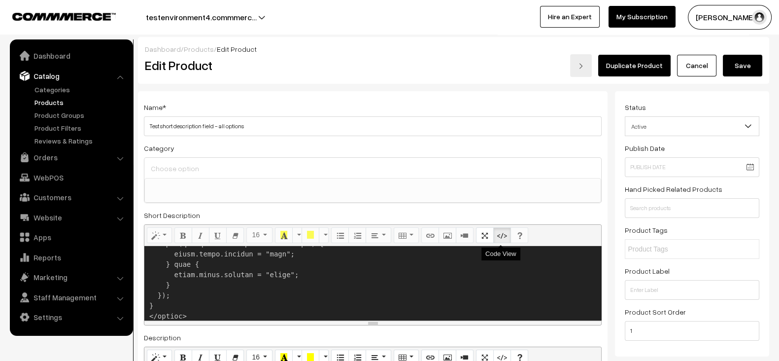
click at [499, 239] on button "Code View" at bounding box center [502, 235] width 18 height 16
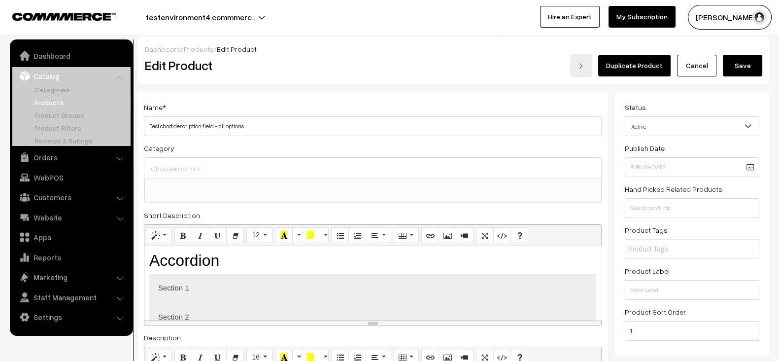
click at [746, 68] on button "Save" at bounding box center [742, 66] width 39 height 22
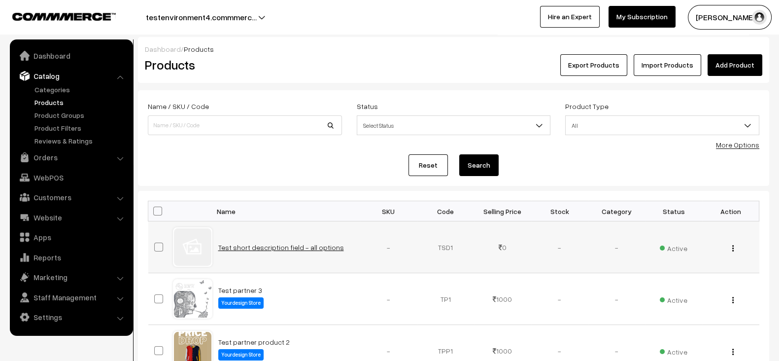
click at [272, 245] on link "Test short description field - all options" at bounding box center [281, 247] width 126 height 8
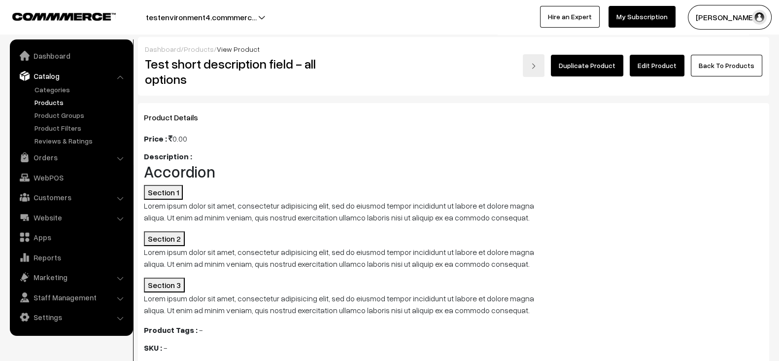
click at [661, 67] on link "Edit Product" at bounding box center [657, 66] width 55 height 22
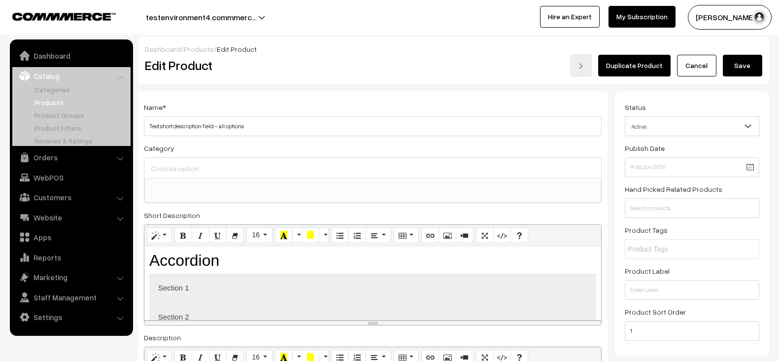
select select
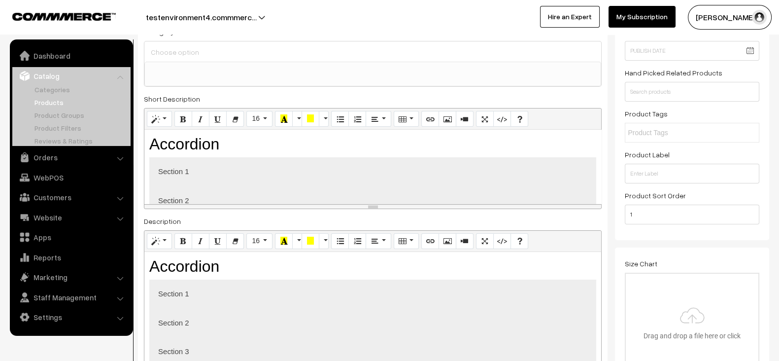
scroll to position [117, 0]
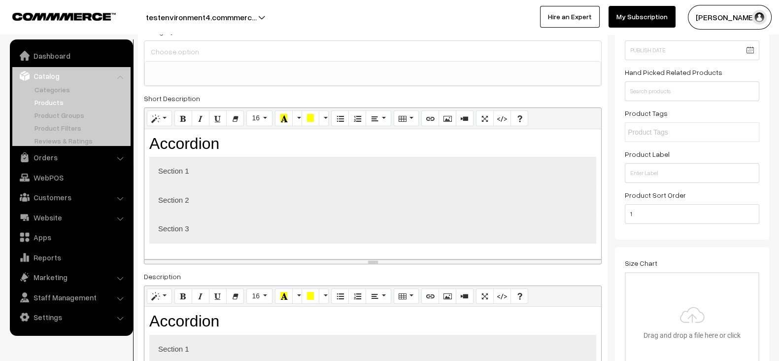
drag, startPoint x: 372, startPoint y: 206, endPoint x: 381, endPoint y: 259, distance: 53.9
click at [381, 259] on div "resize" at bounding box center [372, 261] width 457 height 4
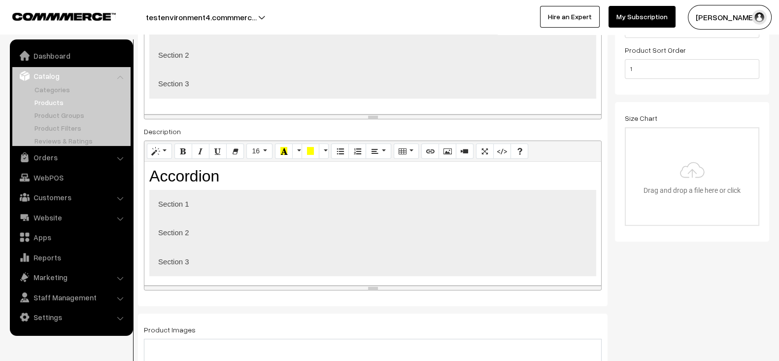
scroll to position [262, 0]
click at [499, 149] on icon "Code View" at bounding box center [502, 150] width 7 height 8
type textarea "<h2>Accordion</h2> <button class="accordion">Section 1</button> <div class="pan…"
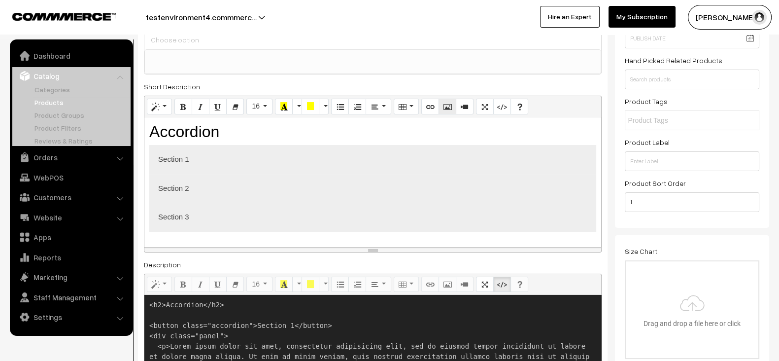
scroll to position [128, 0]
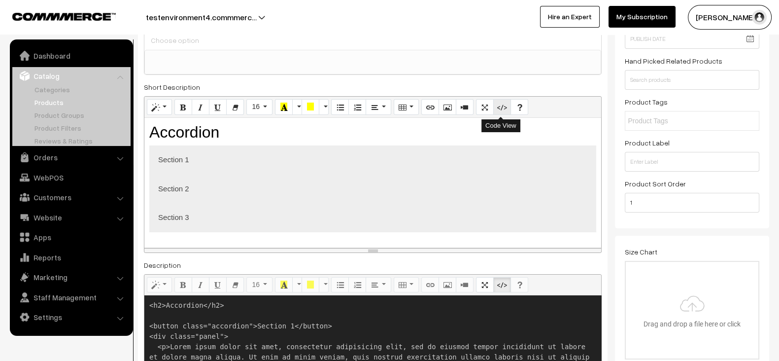
click at [505, 100] on button "Code View" at bounding box center [502, 107] width 18 height 16
type textarea "<style> .accordion { background-color: #eee; color: #444; cursor: pointer; padd…"
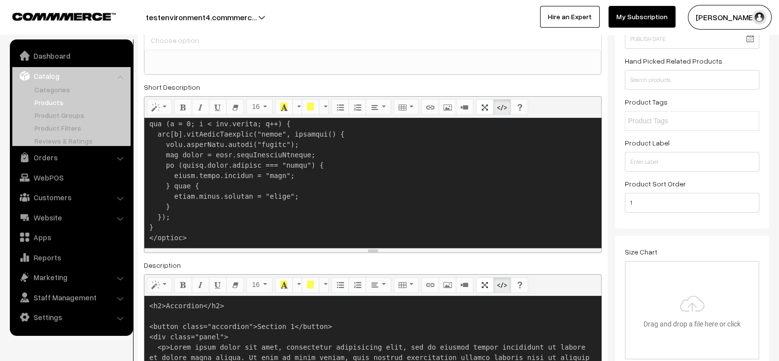
click at [419, 157] on textarea at bounding box center [372, 183] width 457 height 130
click at [367, 315] on textarea "<h2>Accordion</h2> <button class="accordion">Section 1</button> <div class="pan…" at bounding box center [372, 357] width 457 height 123
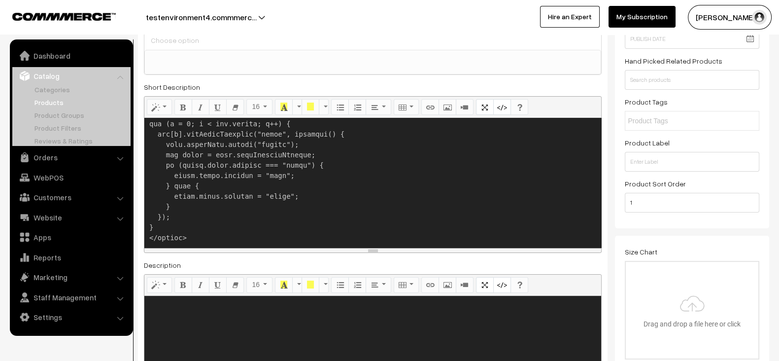
paste textarea "<style> .accordion { background-color: #eee; color: #444; cursor: pointer; padd…"
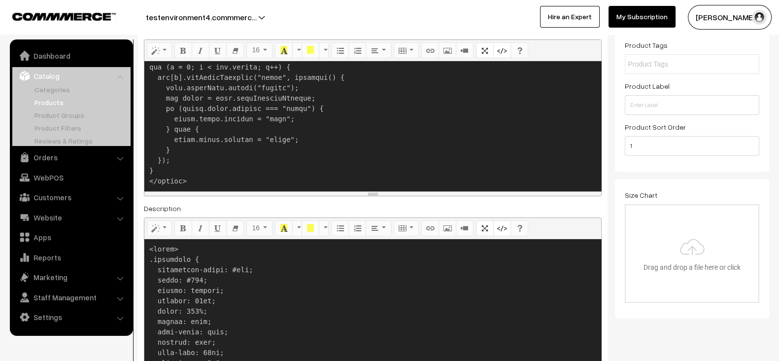
scroll to position [573, 0]
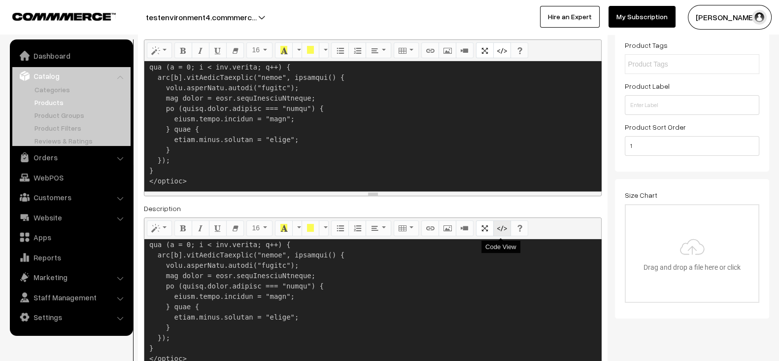
type textarea "<style> .accordion { background-color: #eee; color: #444; cursor: pointer; padd…"
click at [503, 224] on icon "Code View" at bounding box center [502, 228] width 7 height 8
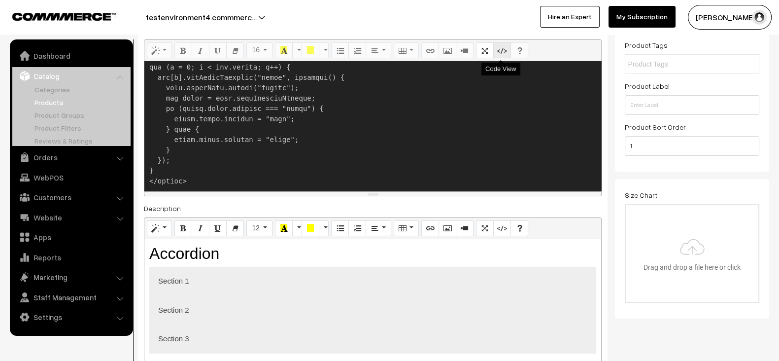
click at [503, 52] on icon "Code View" at bounding box center [502, 50] width 7 height 8
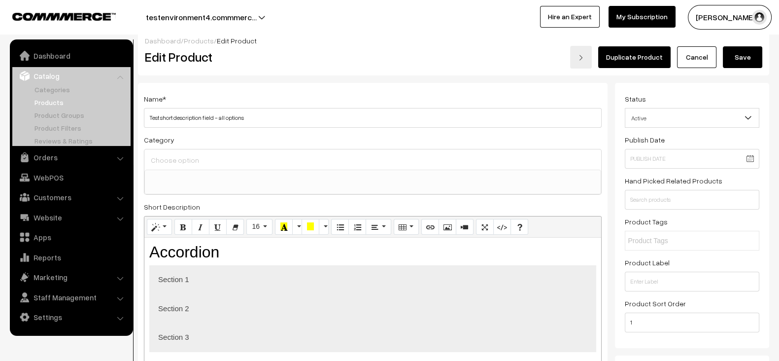
scroll to position [0, 0]
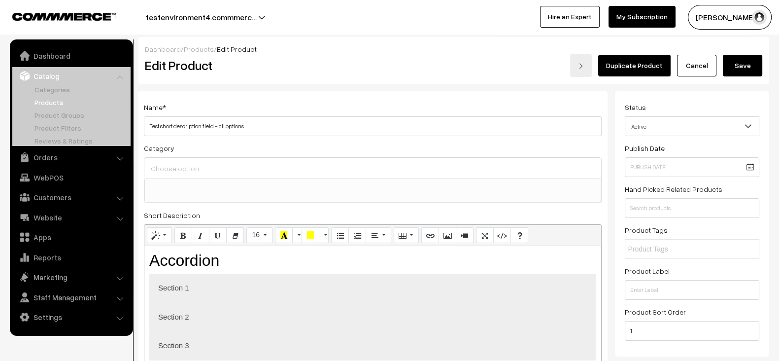
click at [758, 65] on button "Save" at bounding box center [742, 66] width 39 height 22
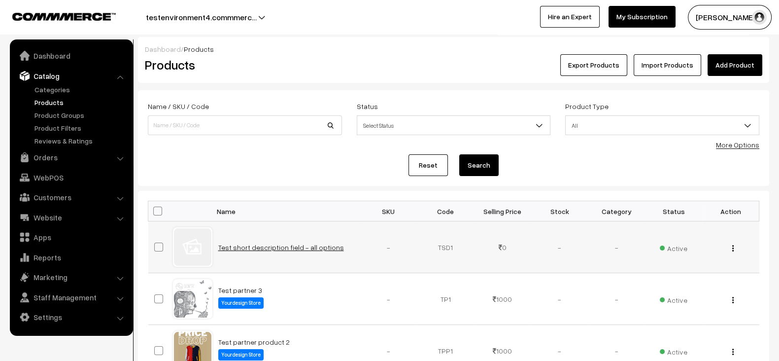
click at [310, 250] on td "Test short description field - all options" at bounding box center [286, 247] width 148 height 52
click at [310, 250] on link "Test short description field - all options" at bounding box center [281, 247] width 126 height 8
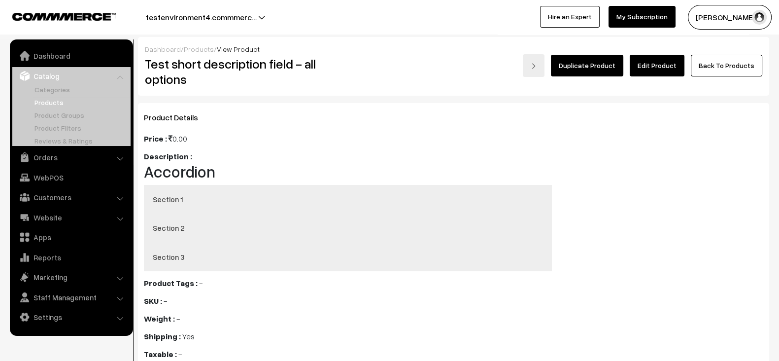
click at [669, 61] on link "Edit Product" at bounding box center [657, 66] width 55 height 22
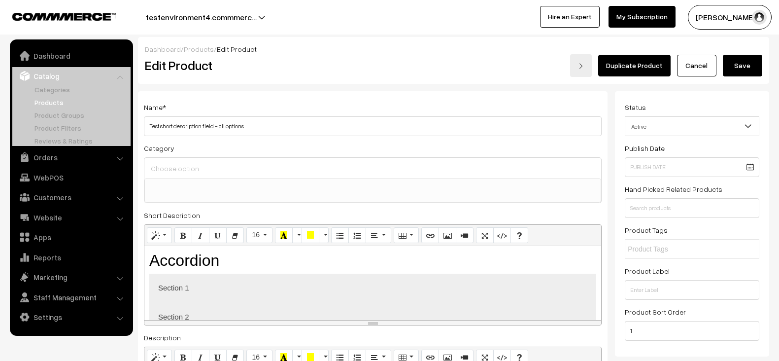
select select
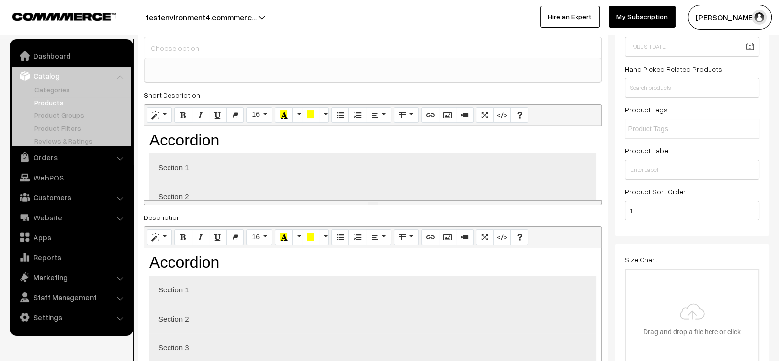
scroll to position [120, 0]
click at [490, 236] on button "Full Screen" at bounding box center [485, 237] width 18 height 16
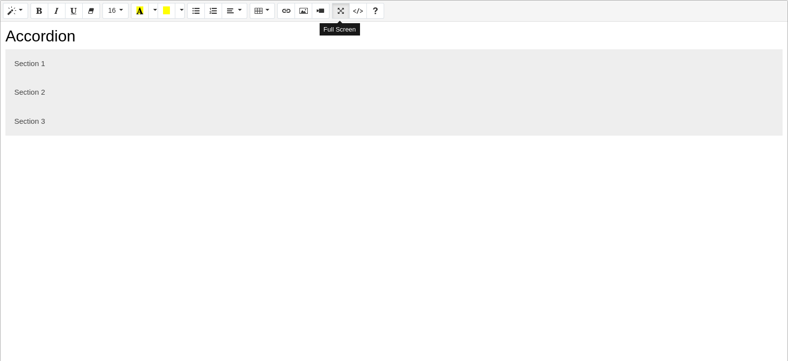
click at [338, 3] on button "Full Screen" at bounding box center [341, 11] width 18 height 16
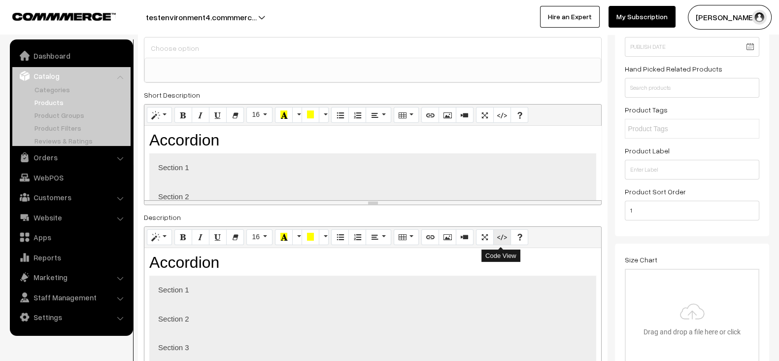
click at [502, 233] on icon "Code View" at bounding box center [502, 237] width 7 height 8
type textarea "<style> .accordion { background-color: #eee; color: #444; cursor: pointer; padd…"
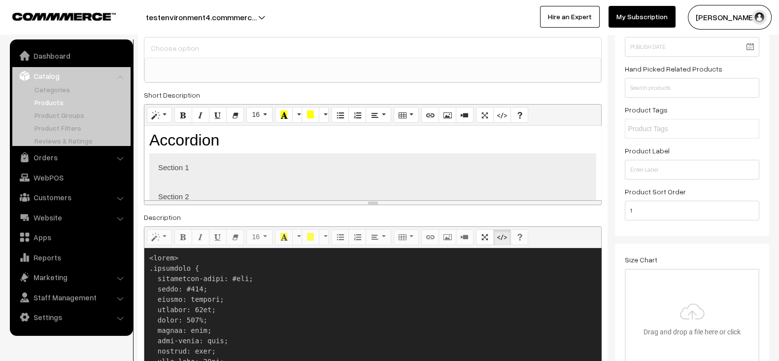
scroll to position [123, 0]
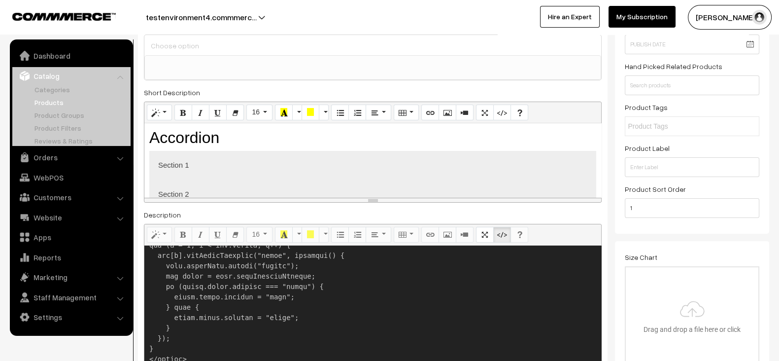
click at [414, 275] on textarea at bounding box center [372, 306] width 457 height 123
